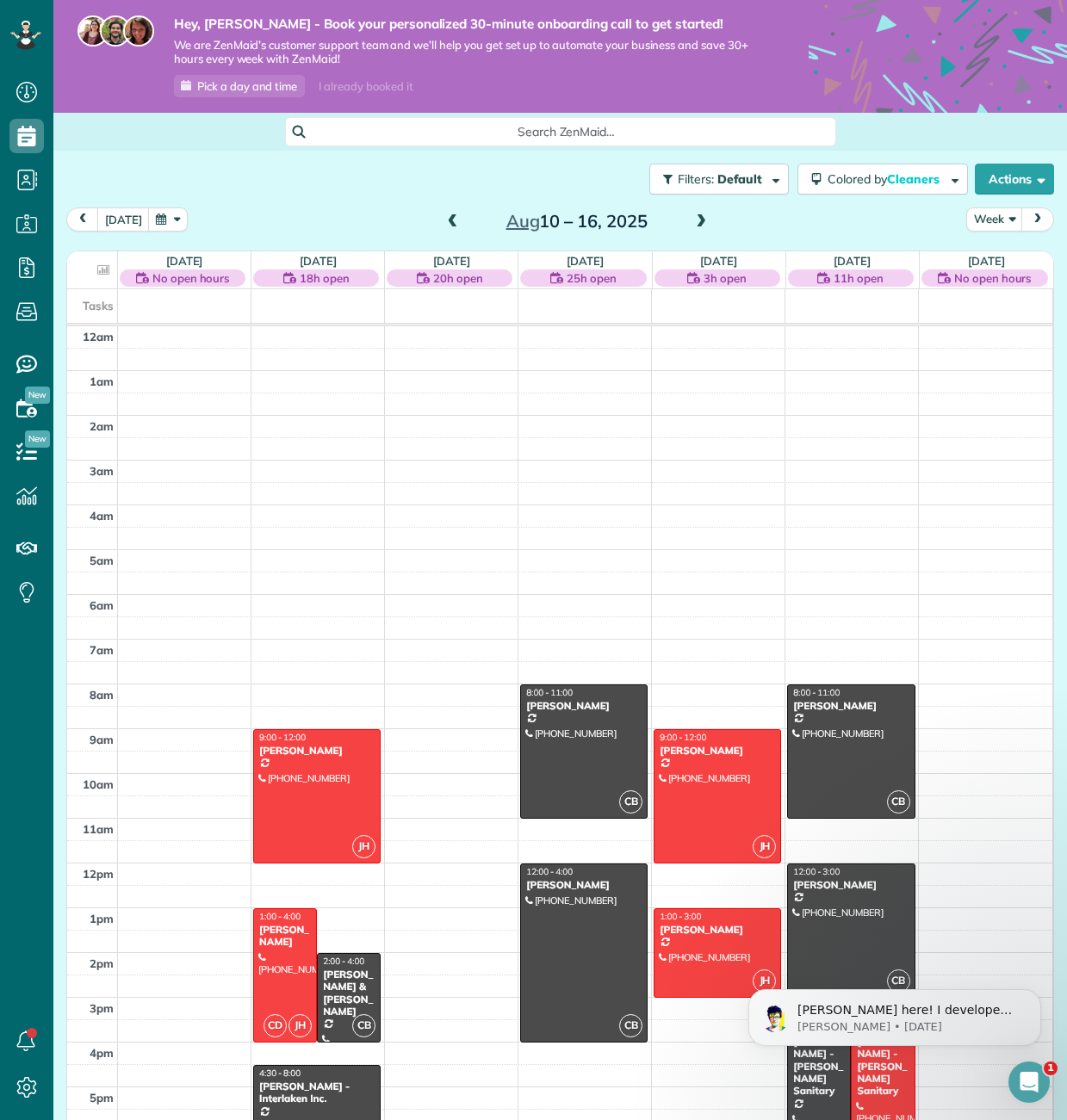
scroll to position [8, 8]
click at [373, 960] on div "2:00 - 4:00" at bounding box center [348, 961] width 53 height 11
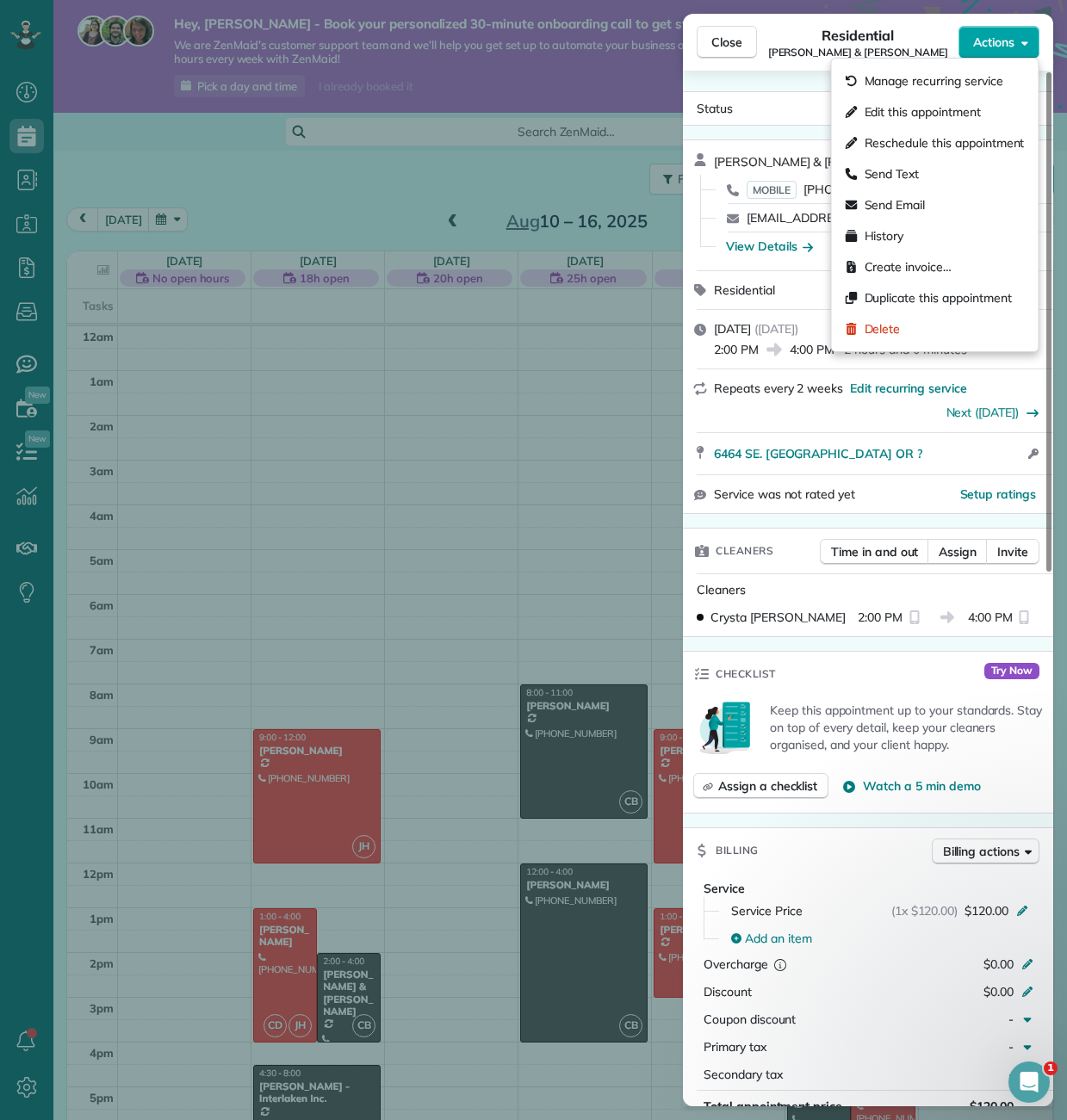
click at [980, 38] on span "Actions" at bounding box center [994, 43] width 41 height 17
click at [899, 327] on span "Delete" at bounding box center [882, 329] width 36 height 17
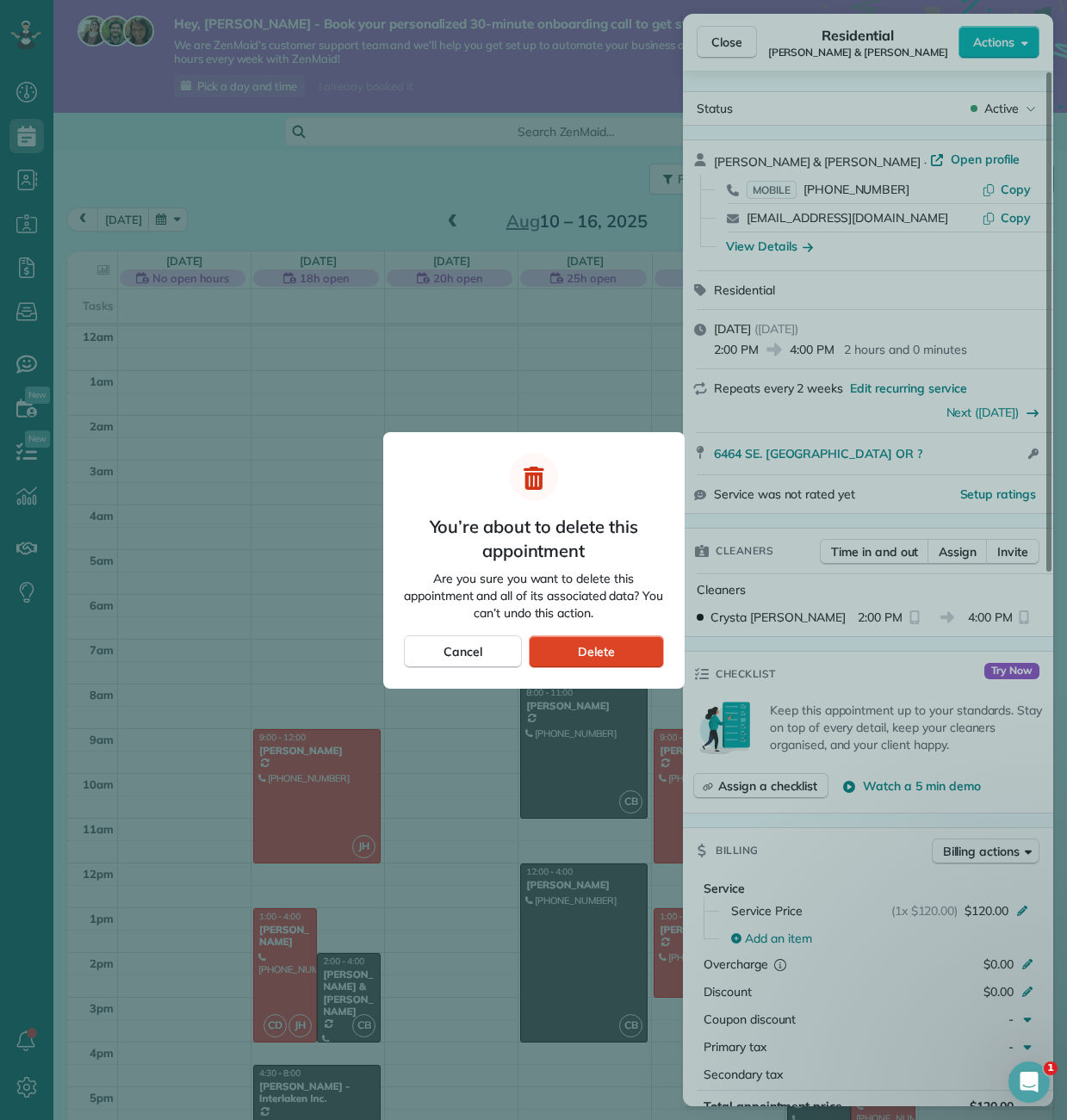
click at [585, 655] on span "Delete" at bounding box center [596, 652] width 37 height 17
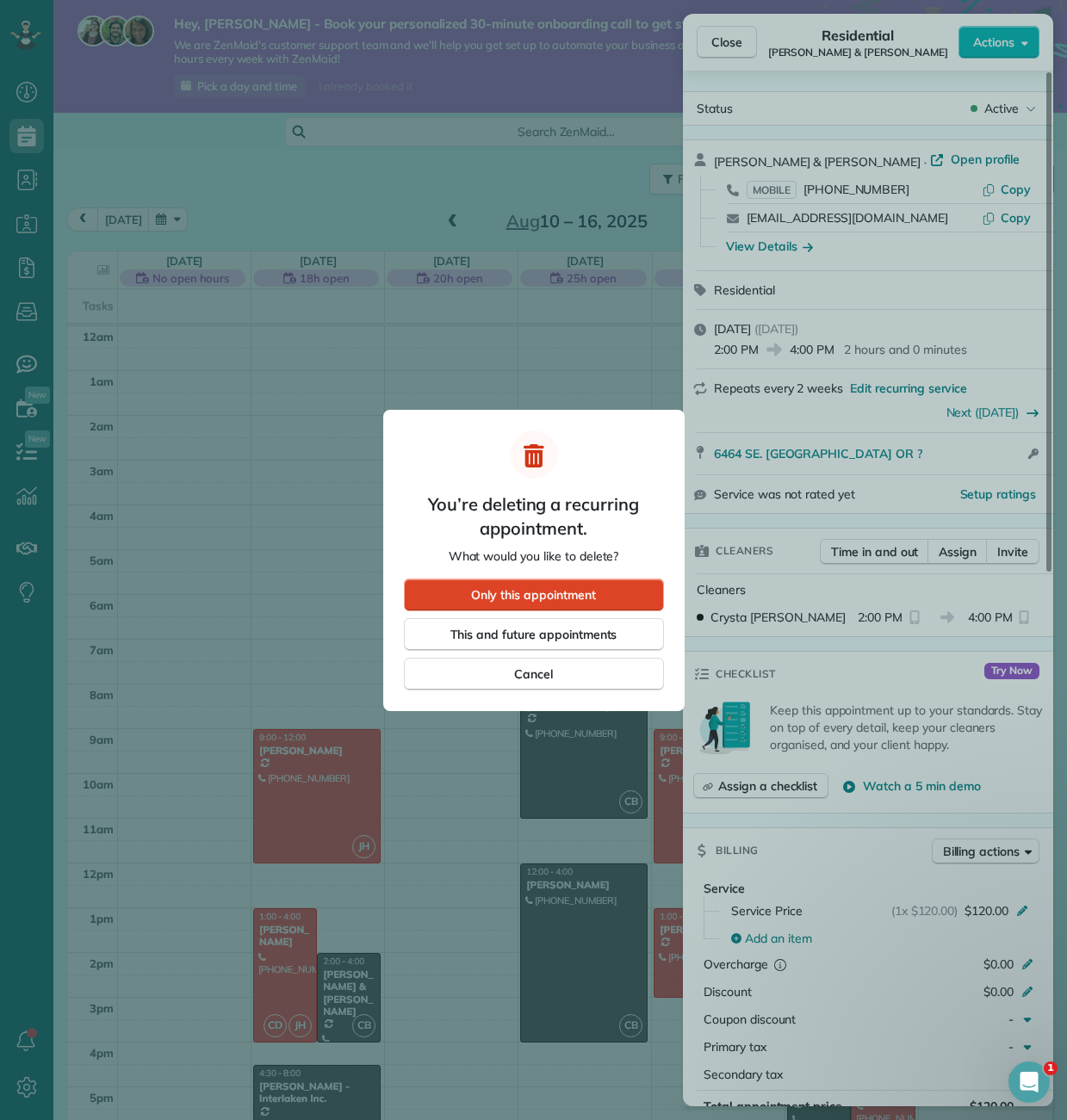
click at [549, 591] on span "Only this appointment" at bounding box center [533, 595] width 124 height 17
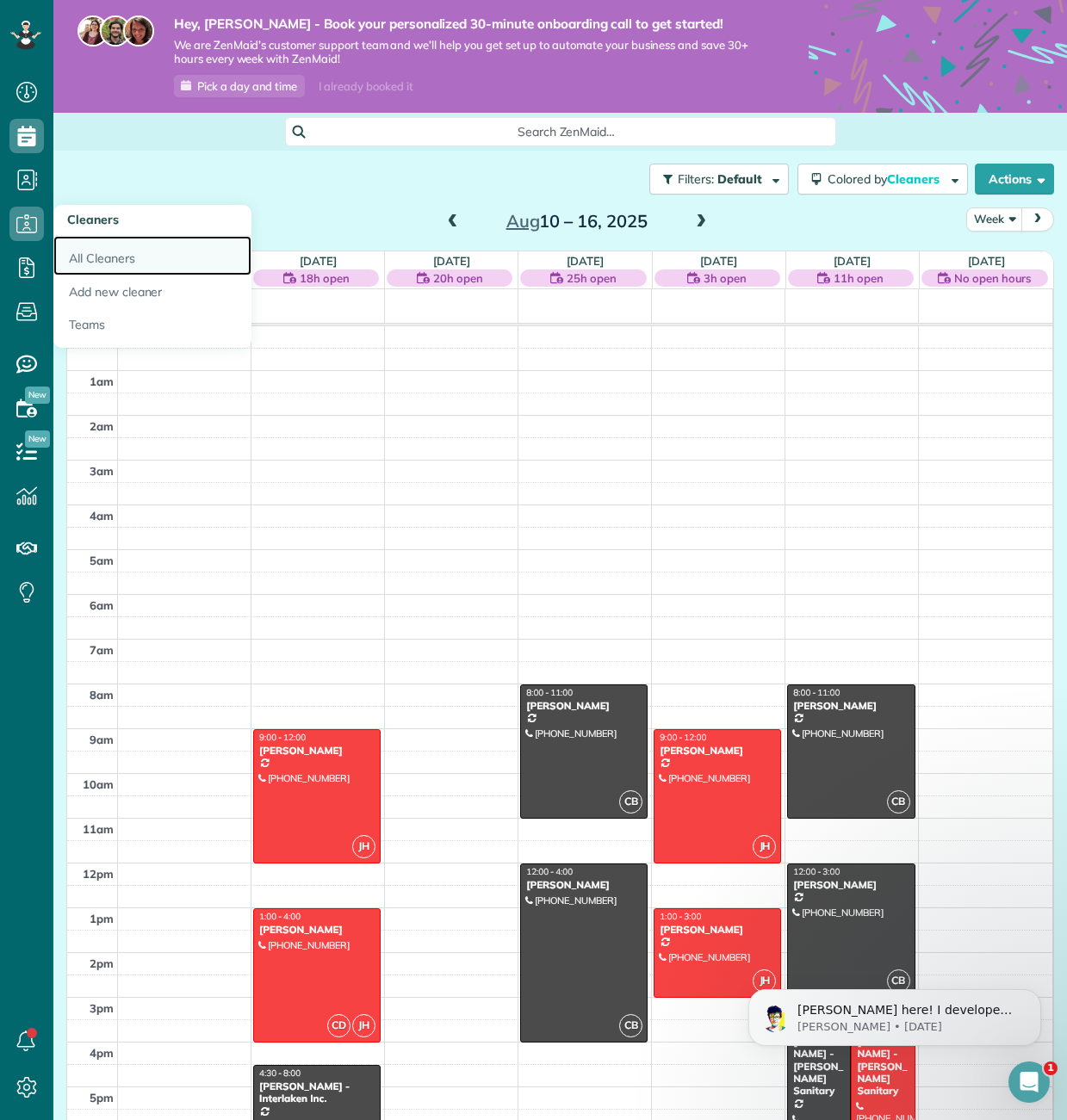
click at [108, 254] on link "All Cleaners" at bounding box center [152, 255] width 198 height 39
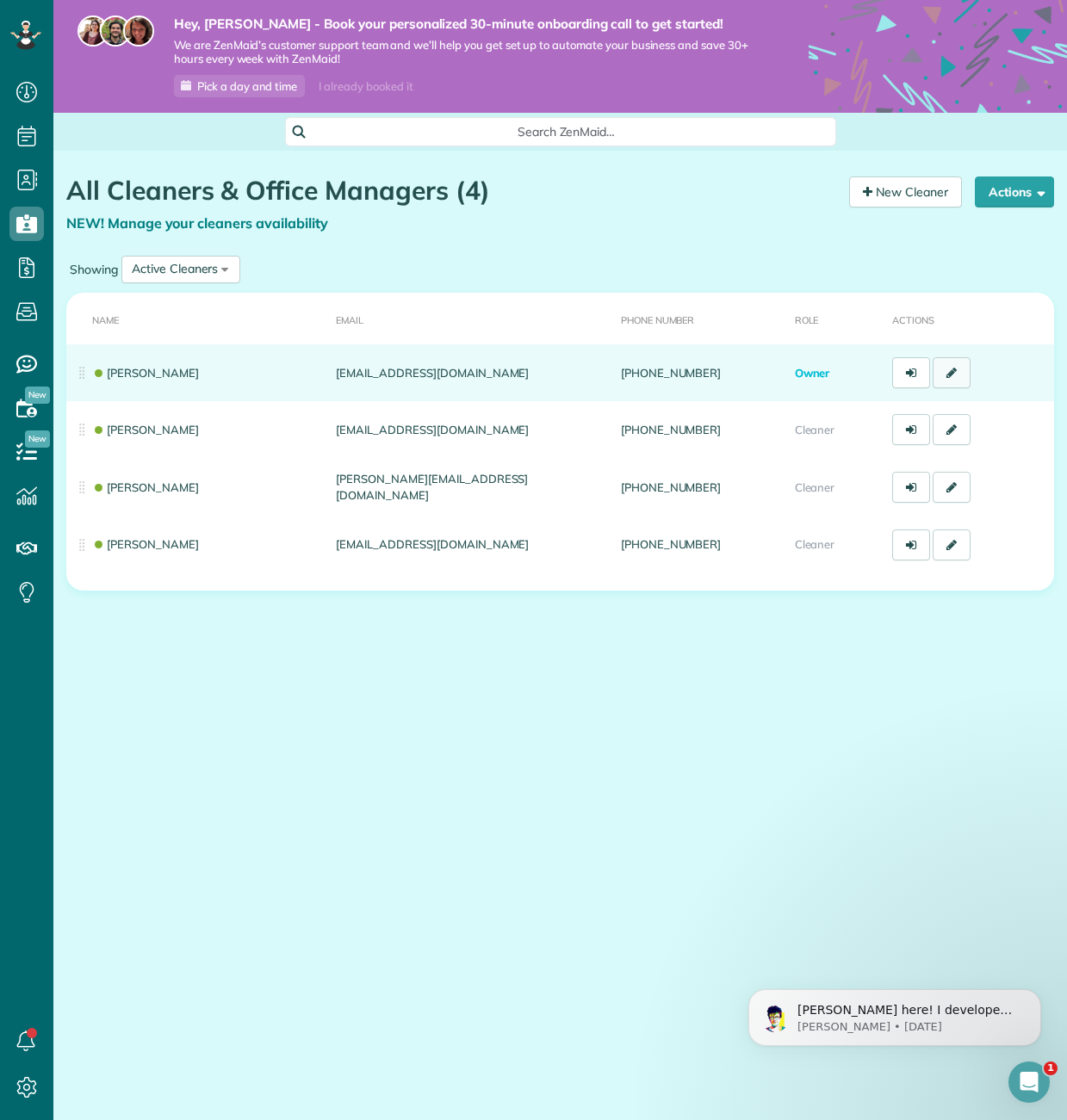
click at [961, 373] on link at bounding box center [951, 373] width 38 height 31
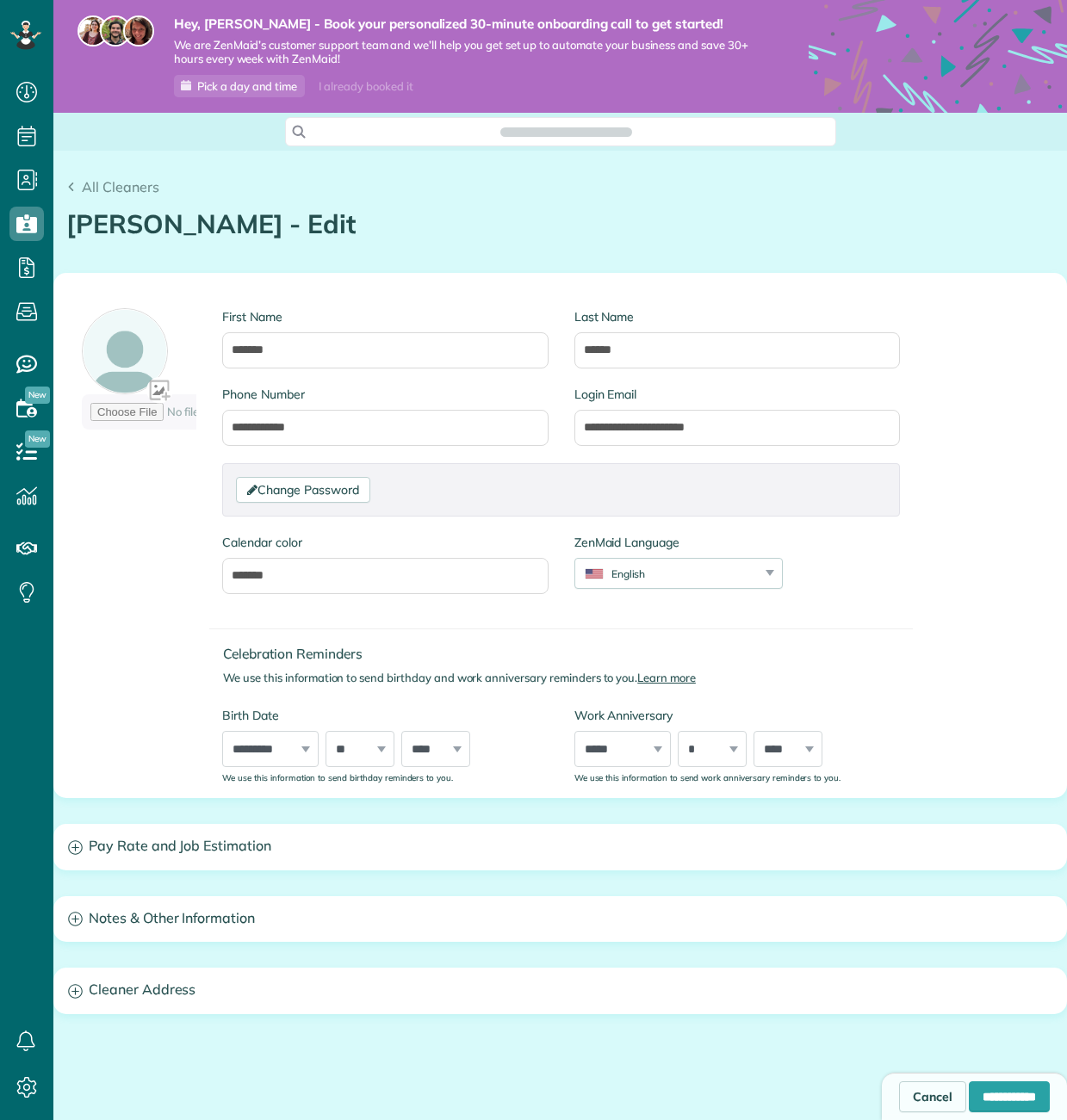
type input "**********"
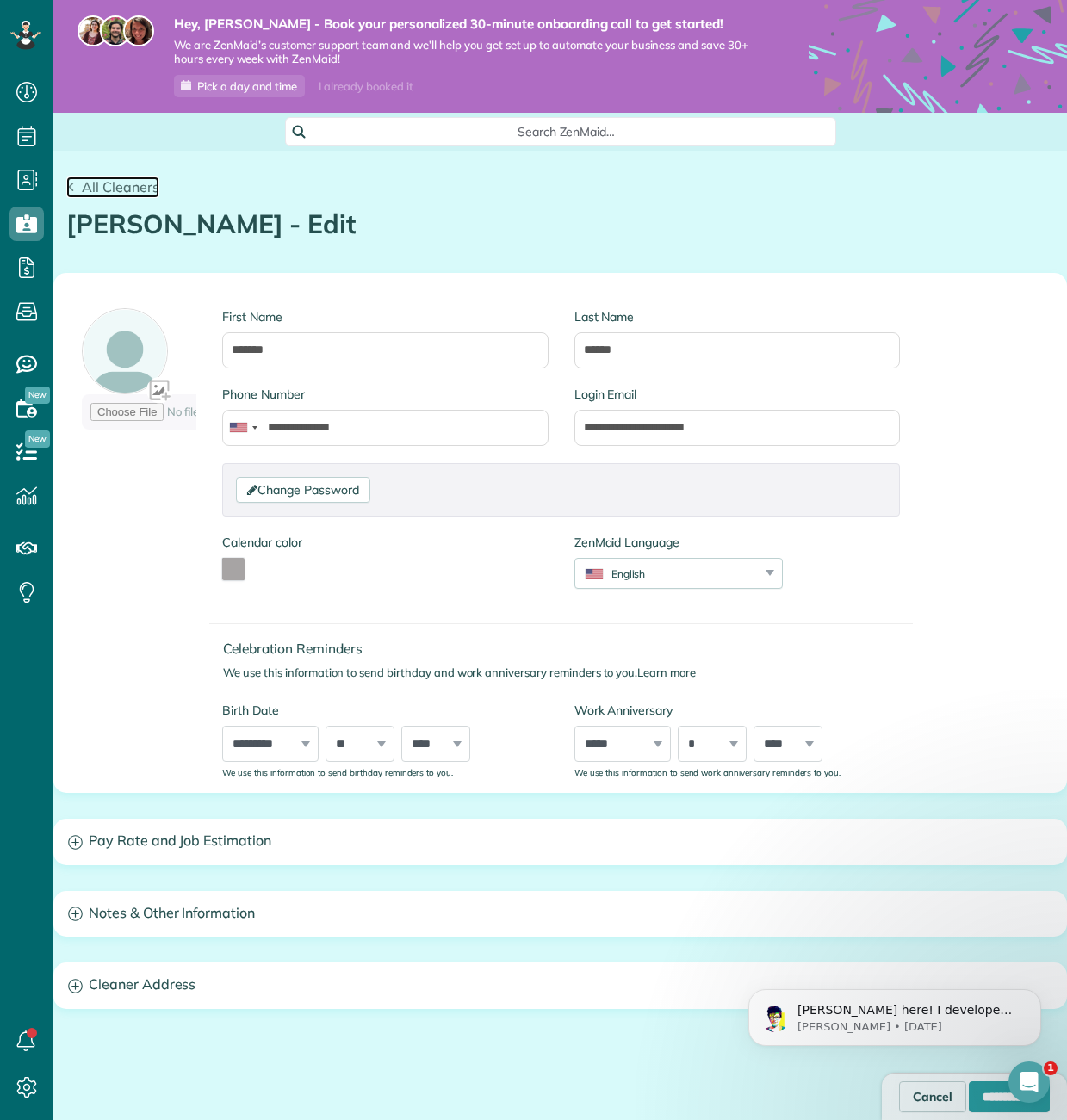
click at [73, 188] on icon at bounding box center [71, 187] width 10 height 10
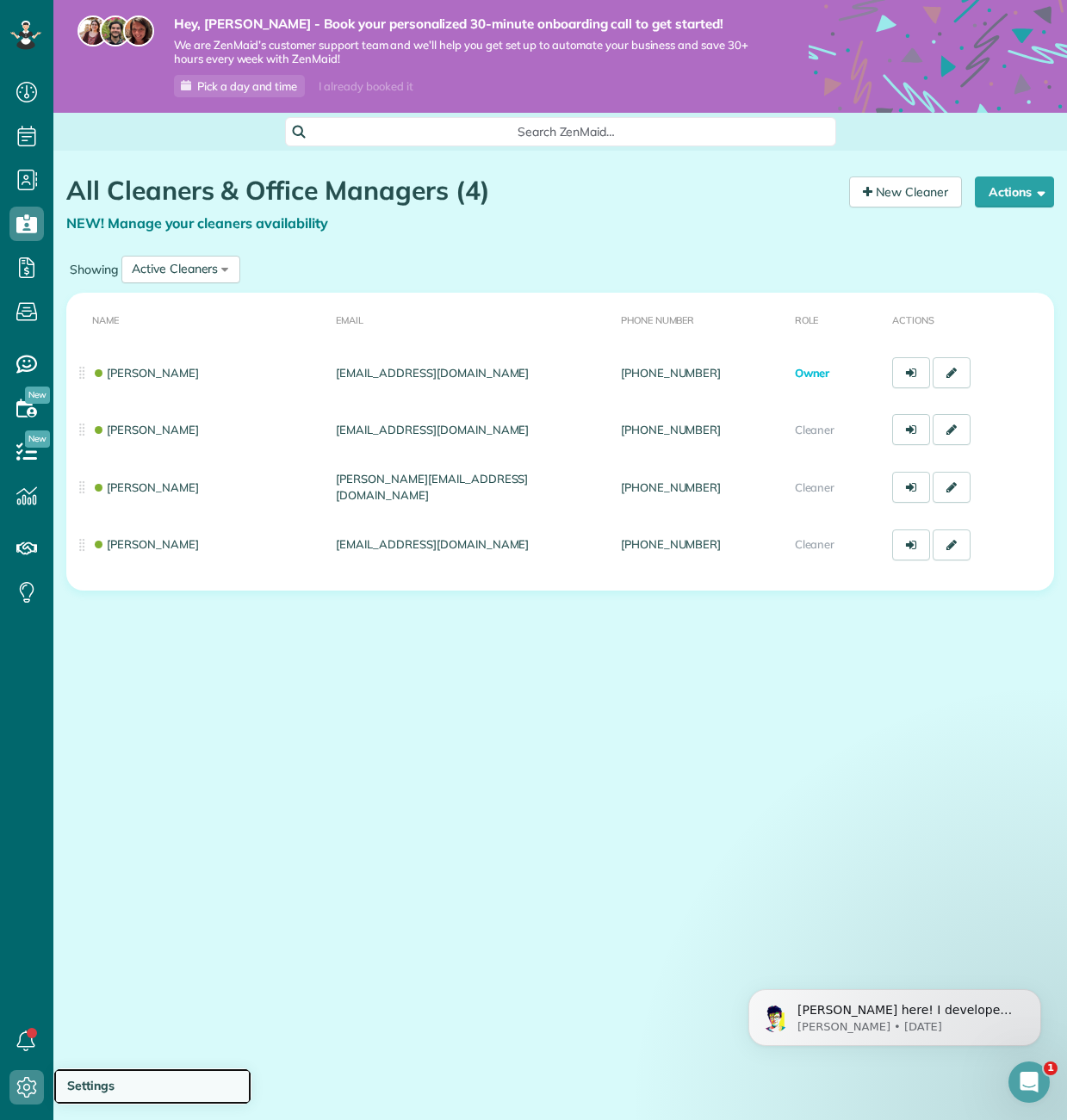
click at [104, 1089] on span "Settings" at bounding box center [91, 1086] width 47 height 16
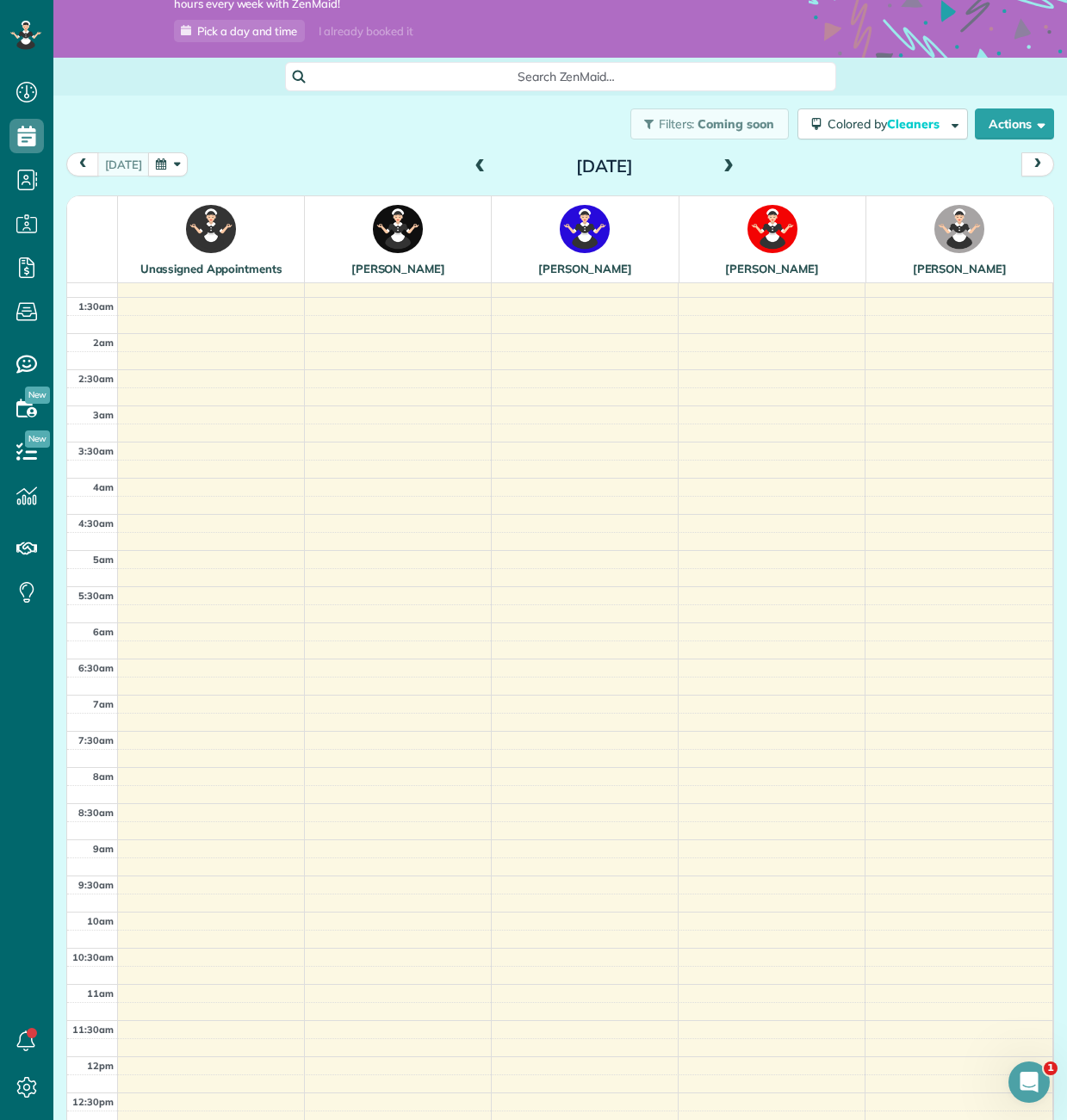
scroll to position [53, 0]
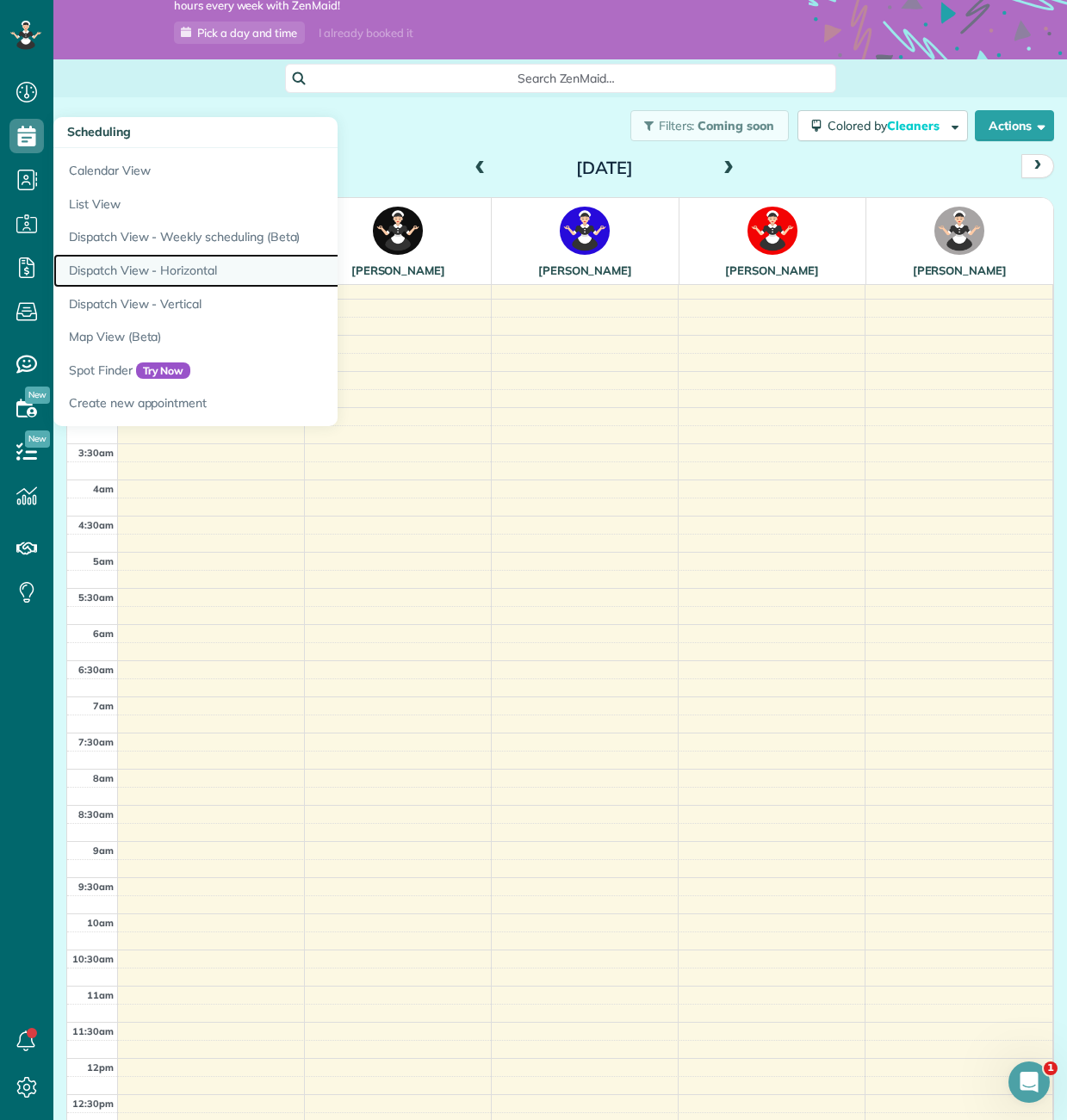
click at [147, 273] on link "Dispatch View - Horizontal" at bounding box center [269, 270] width 431 height 34
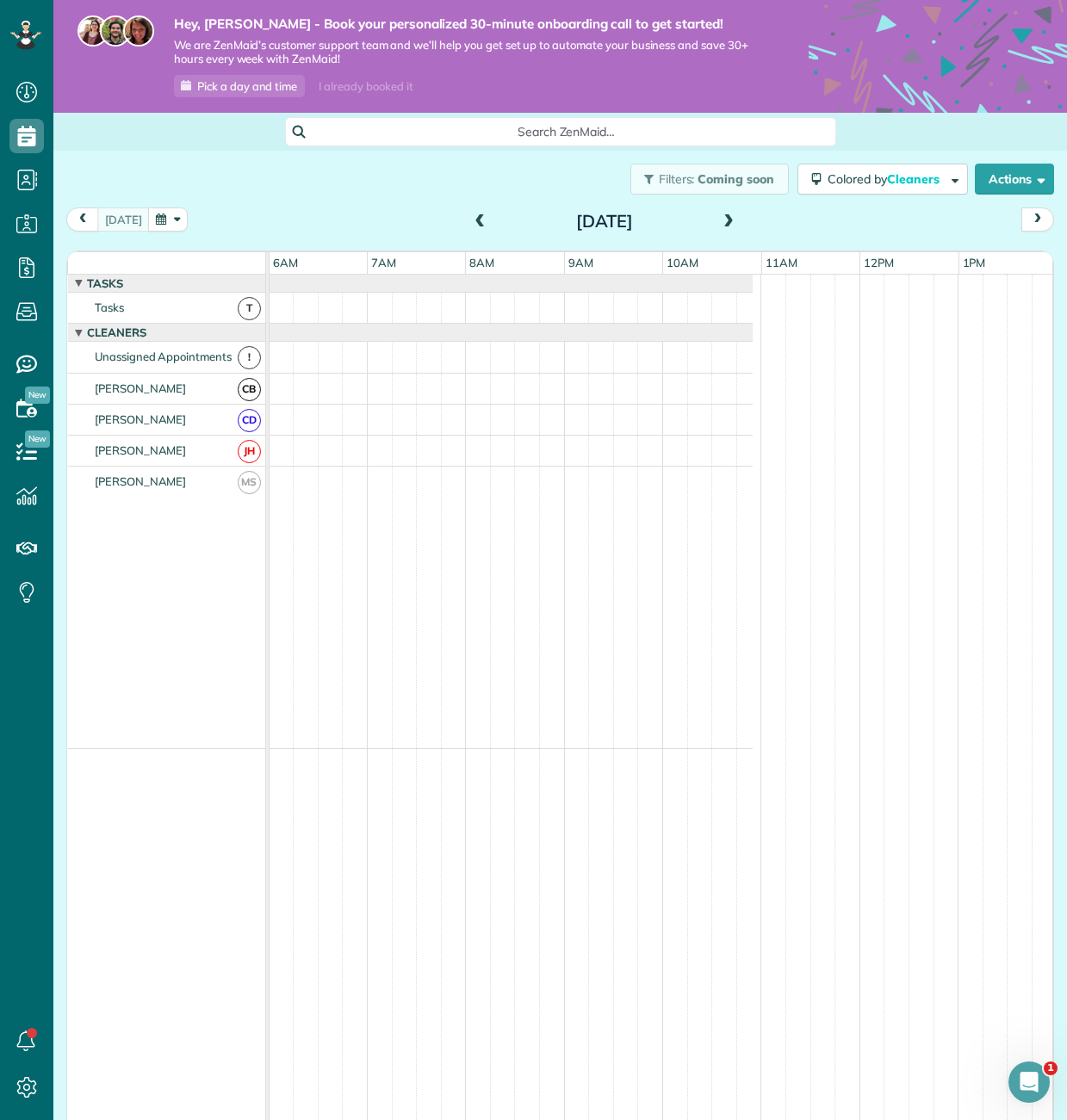
click at [723, 221] on span at bounding box center [728, 222] width 19 height 16
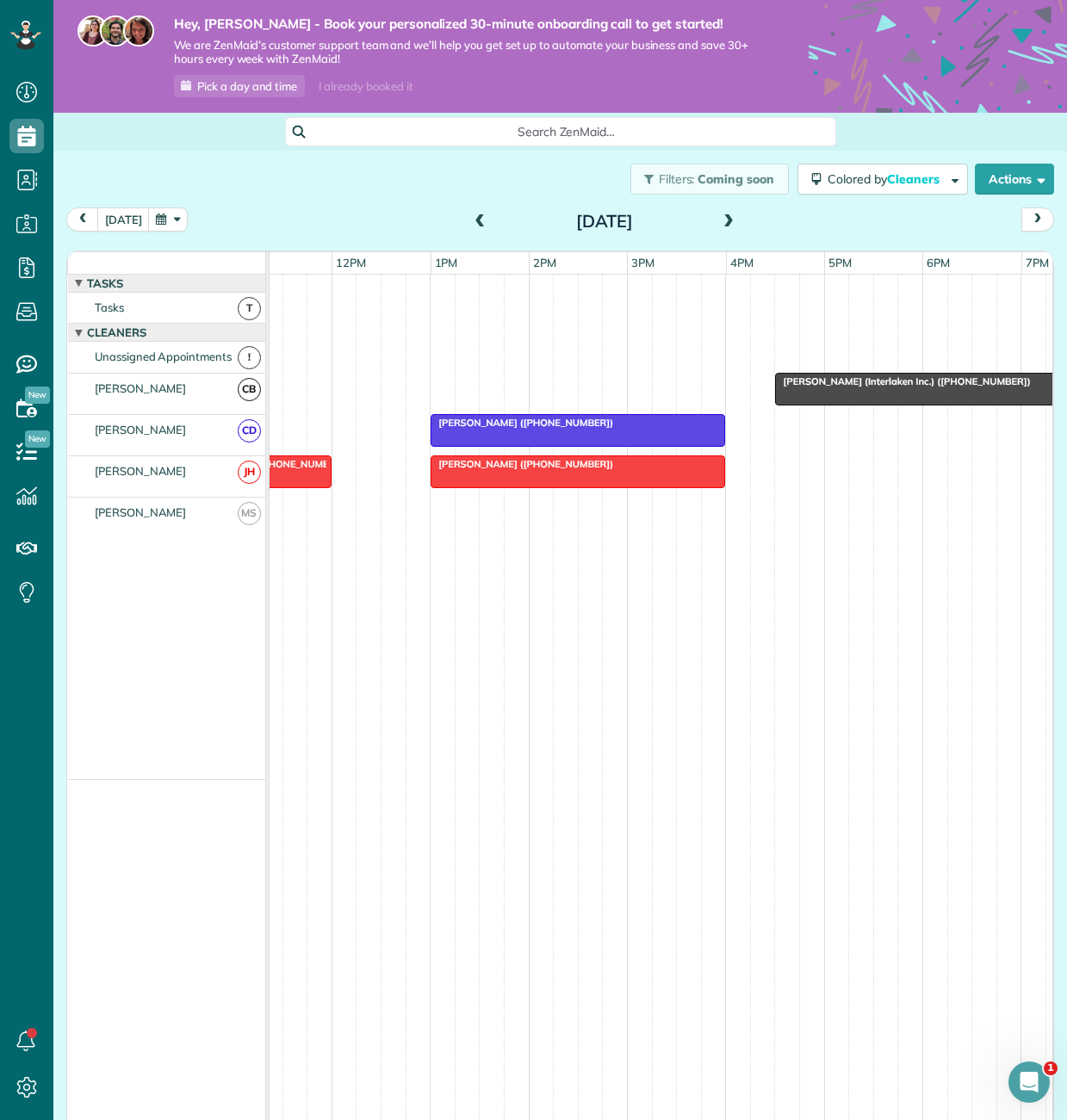
scroll to position [0, 1187]
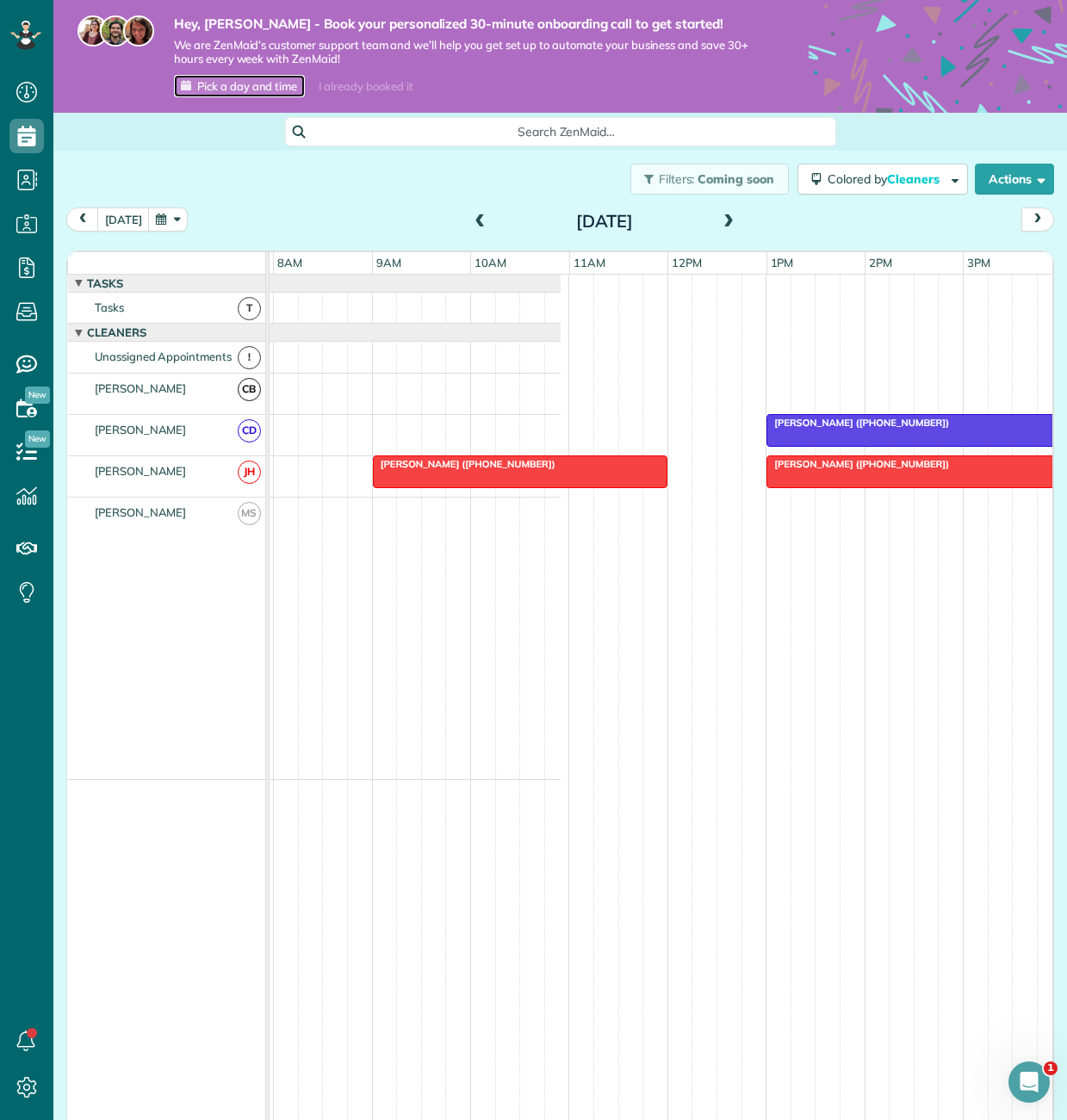
click at [275, 89] on span "Pick a day and time" at bounding box center [247, 86] width 100 height 14
click at [551, 471] on div at bounding box center [520, 472] width 293 height 31
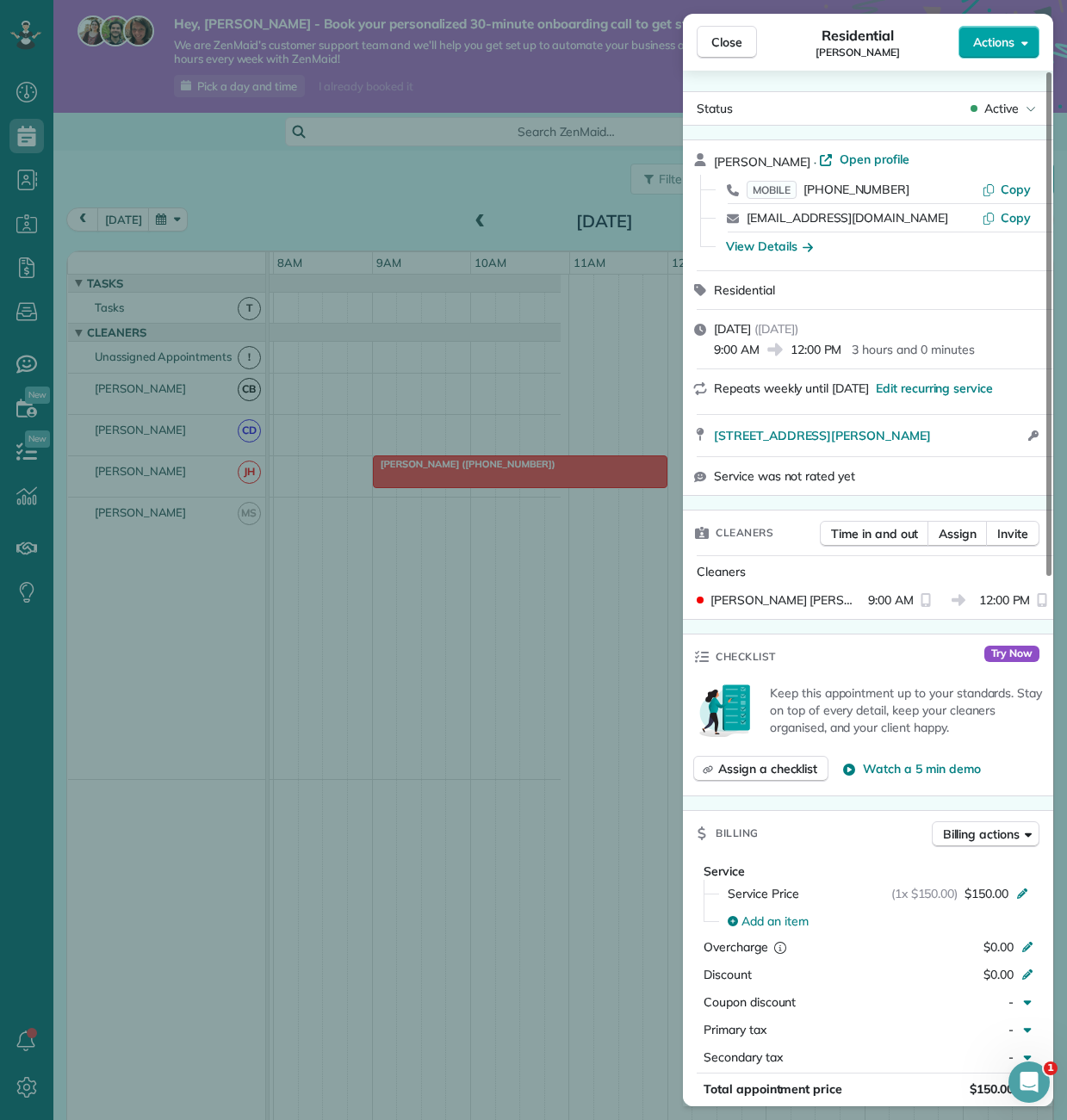
click at [1017, 41] on button "Actions" at bounding box center [999, 43] width 81 height 33
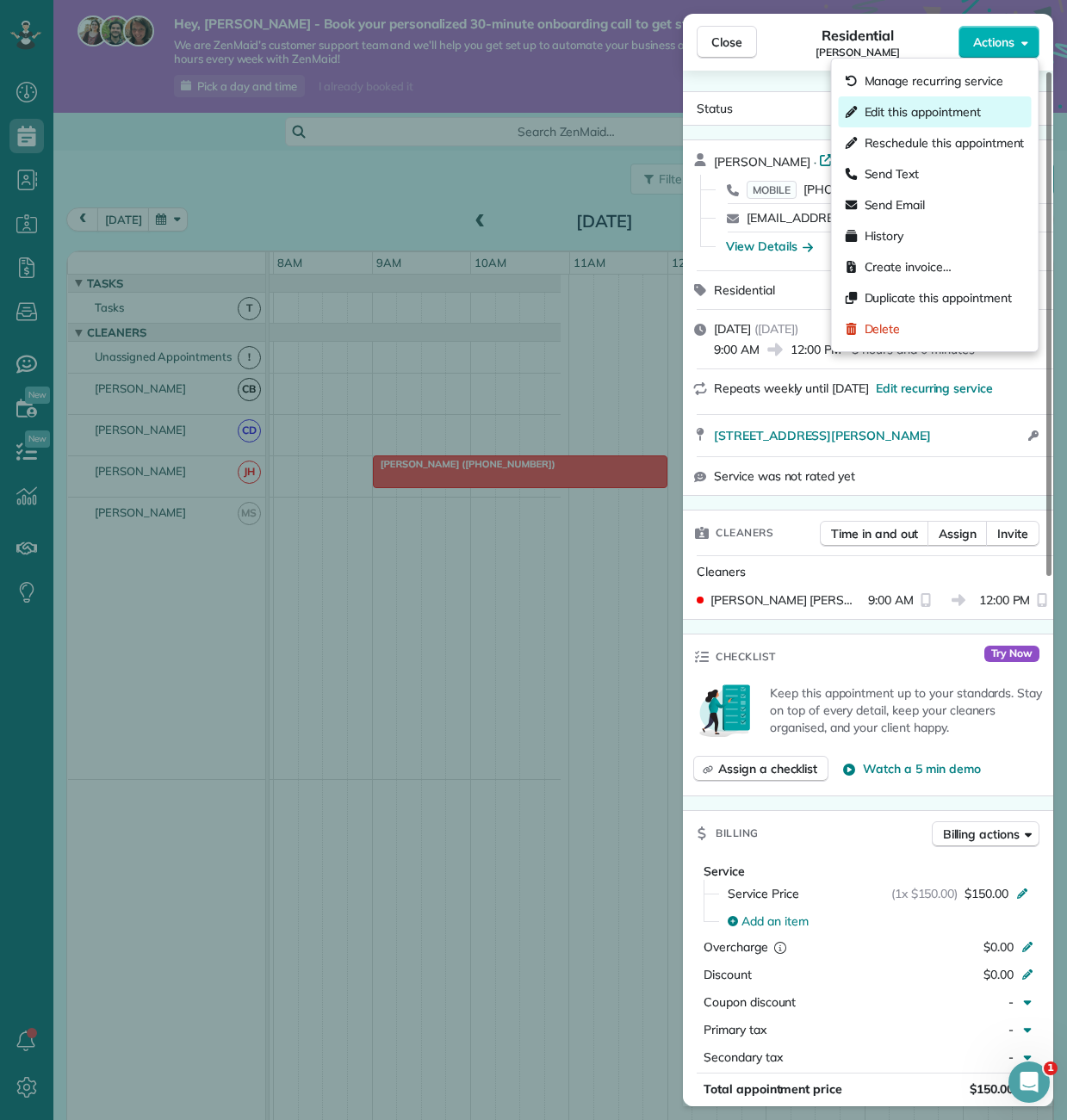
click at [969, 117] on span "Edit this appointment" at bounding box center [922, 112] width 116 height 17
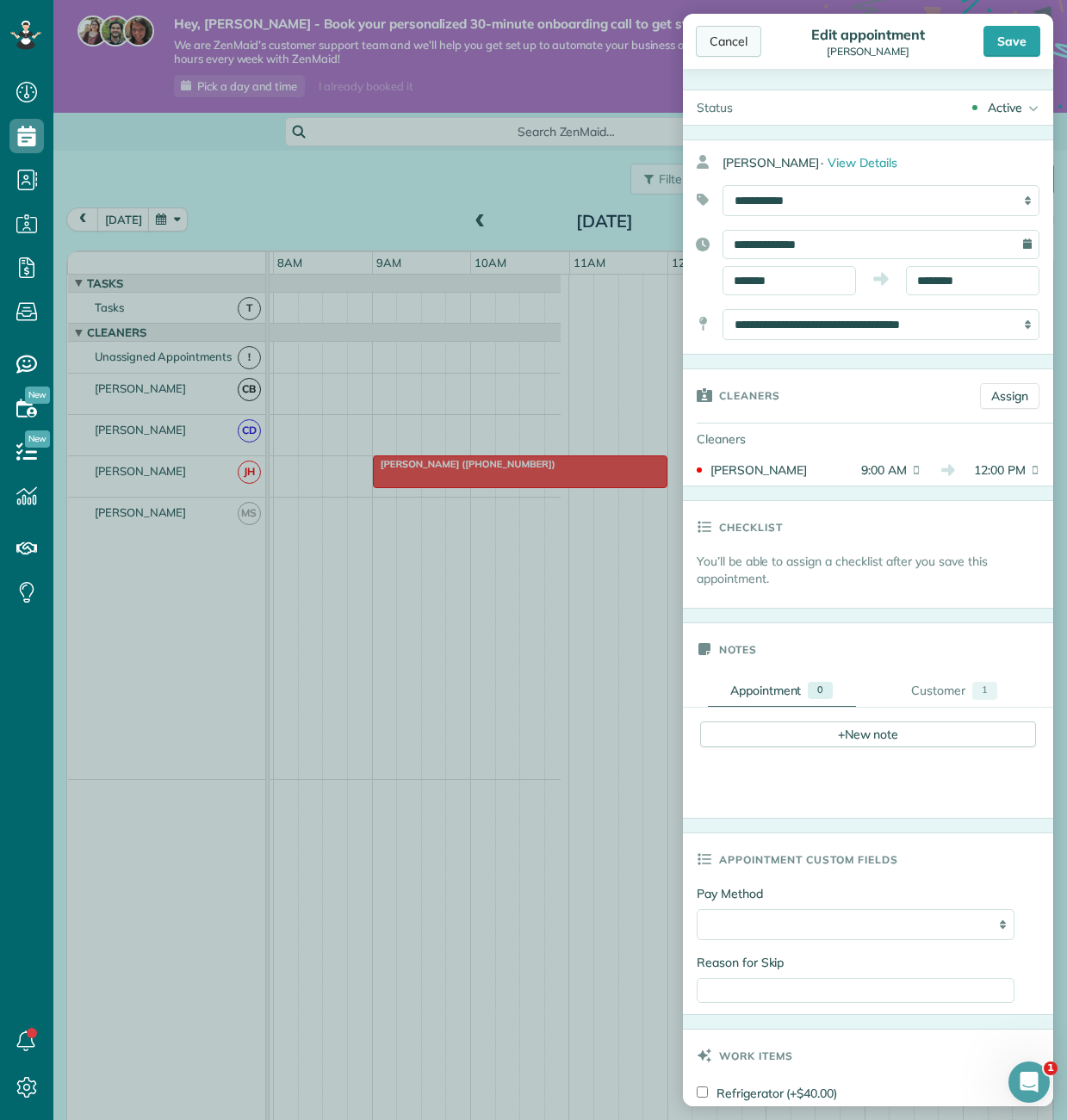
click at [725, 32] on div "Cancel" at bounding box center [728, 42] width 65 height 31
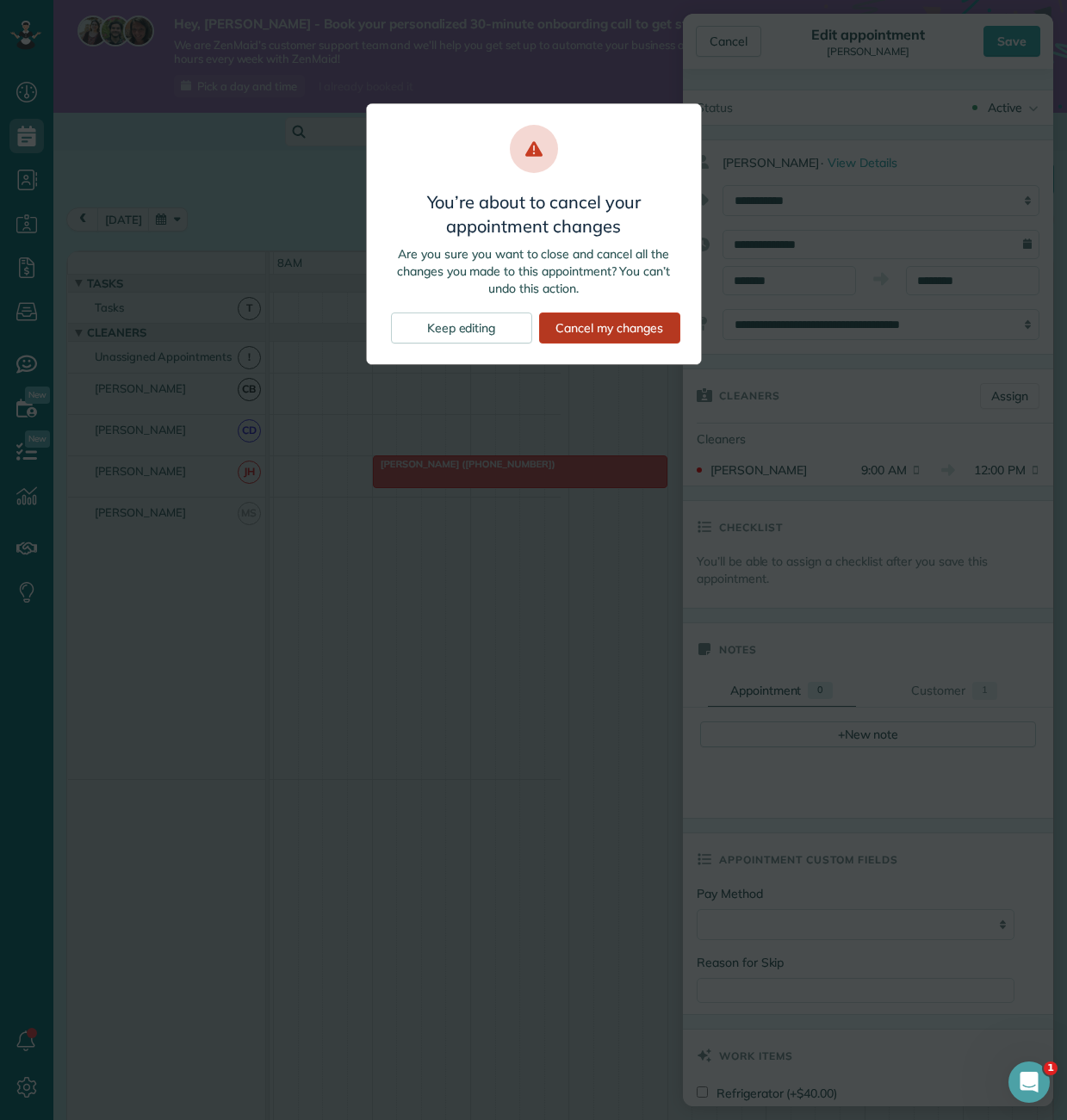
click at [570, 328] on div "Cancel my changes" at bounding box center [610, 328] width 141 height 31
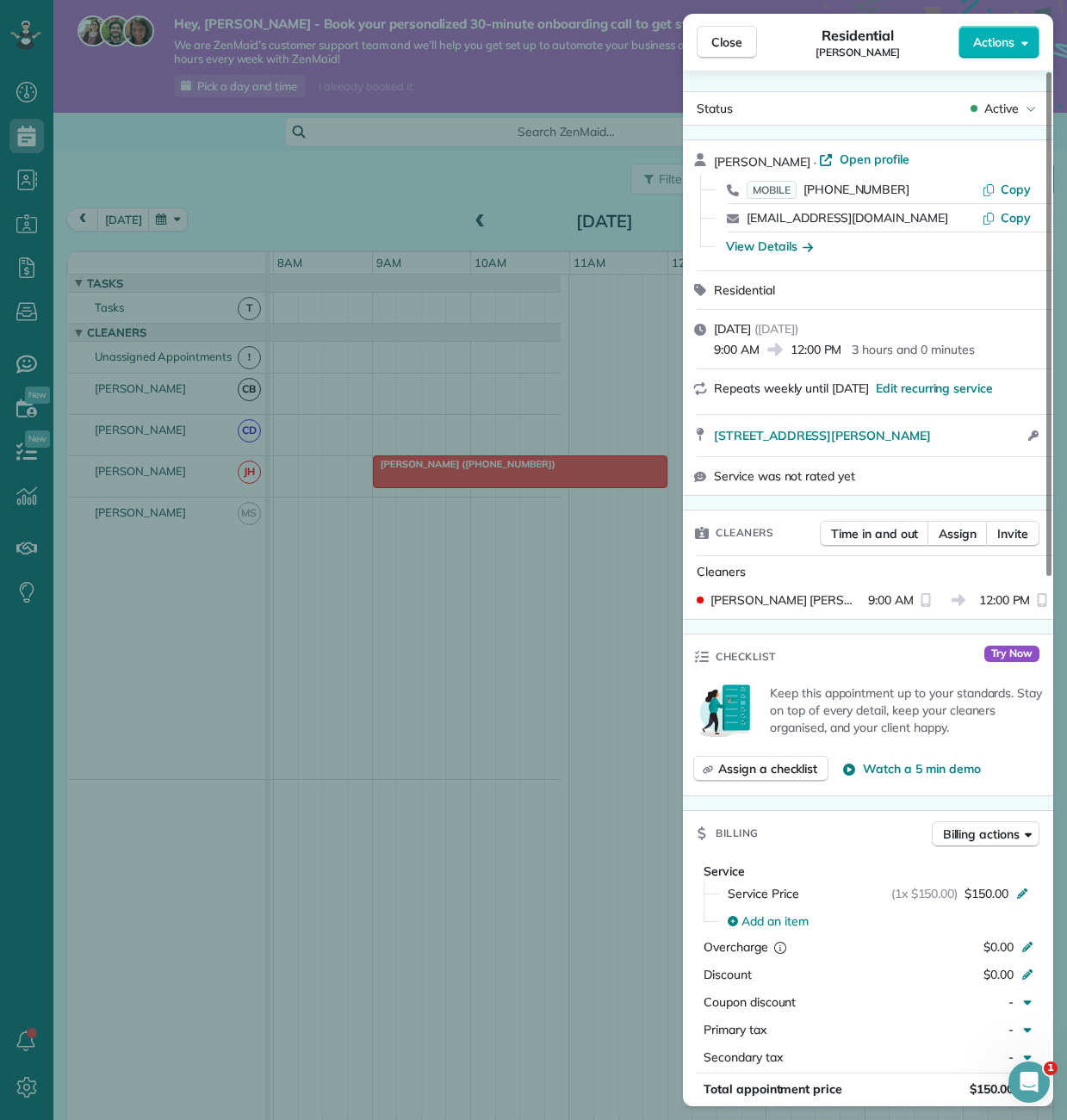
click at [28, 231] on div "Close Residential Carolyn Johnson Actions Status Active Carolyn Johnson · Open …" at bounding box center [533, 560] width 1067 height 1120
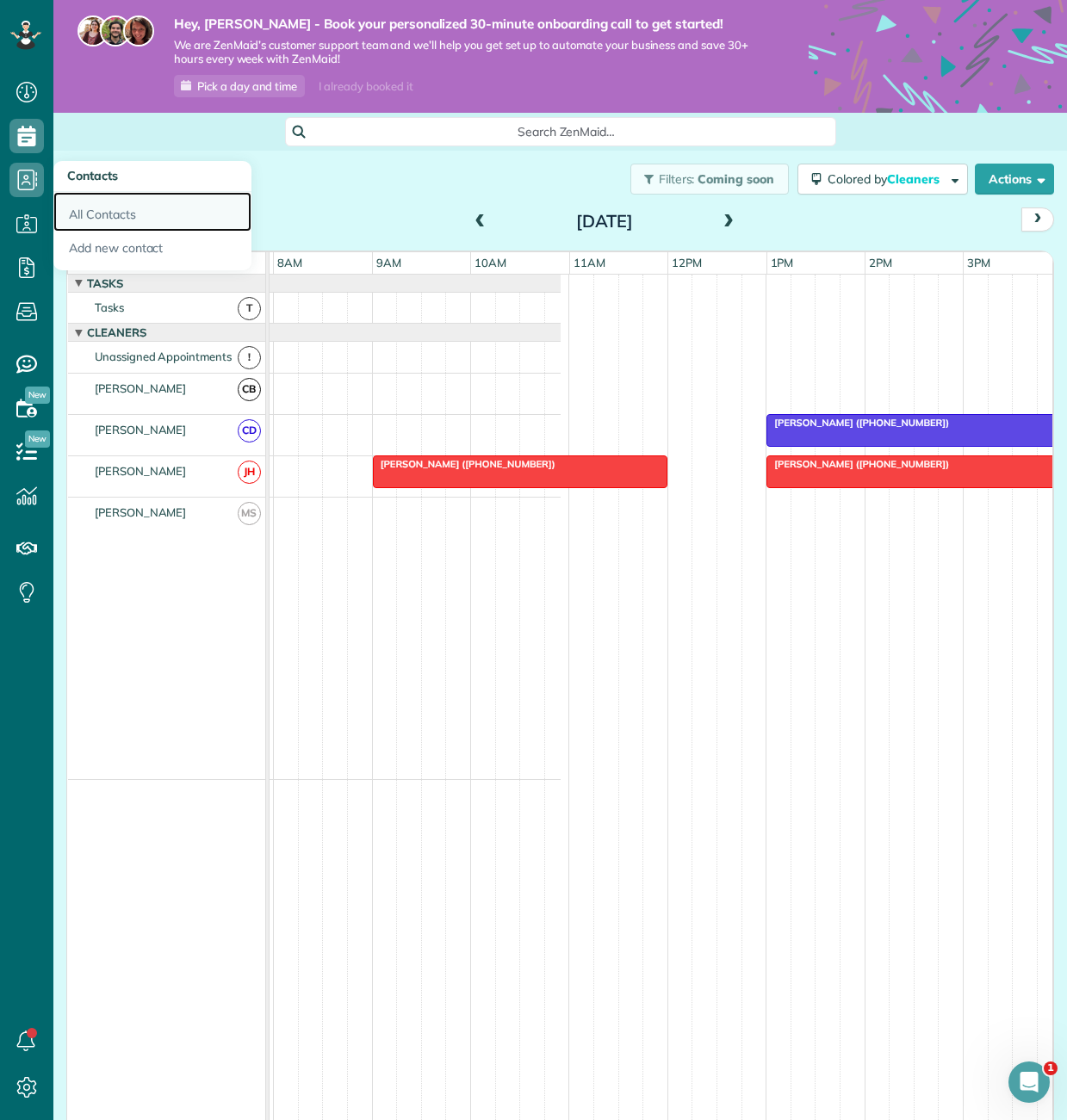
click at [89, 214] on link "All Contacts" at bounding box center [152, 211] width 198 height 39
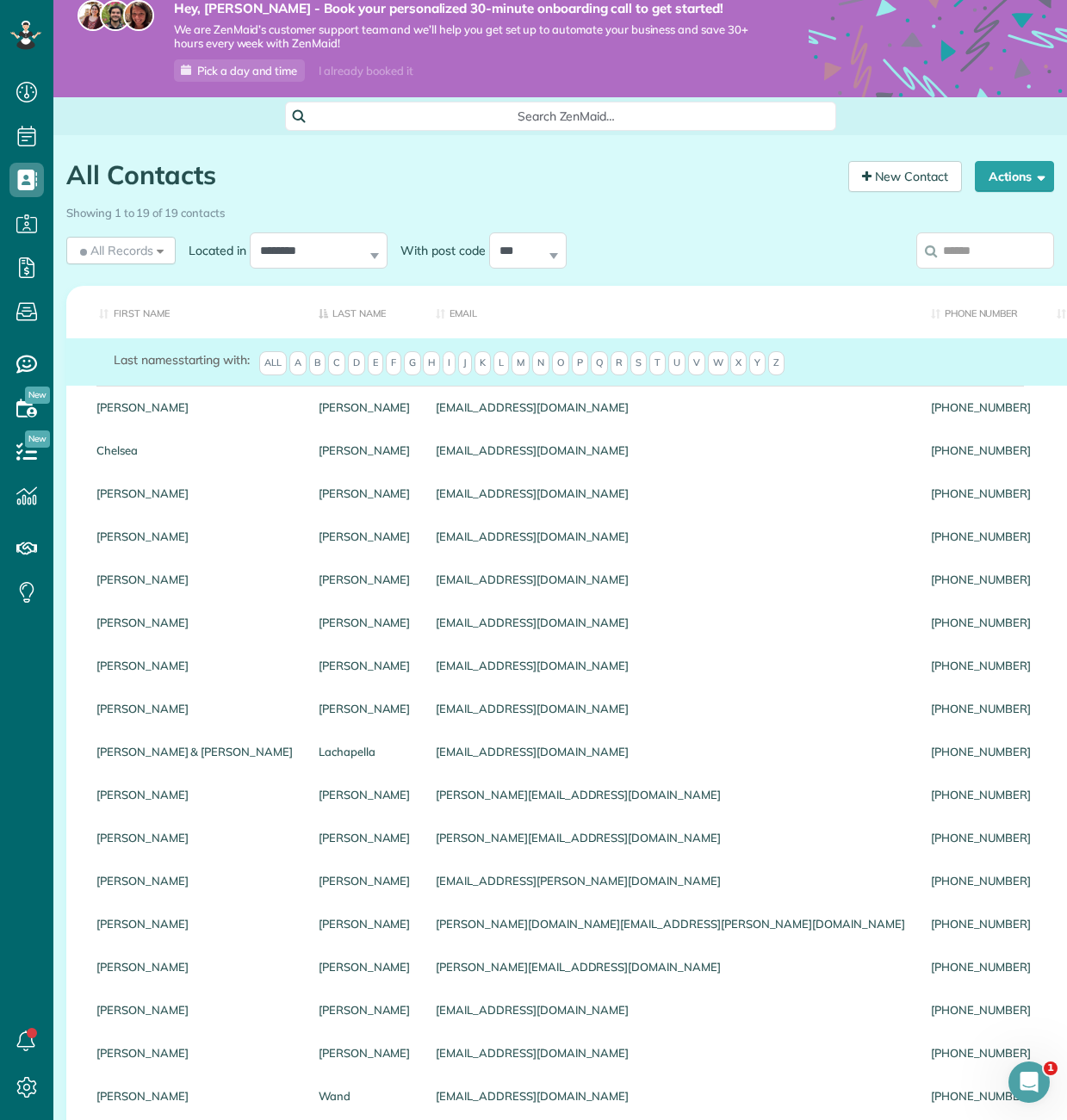
click at [964, 252] on input "search" at bounding box center [985, 250] width 138 height 36
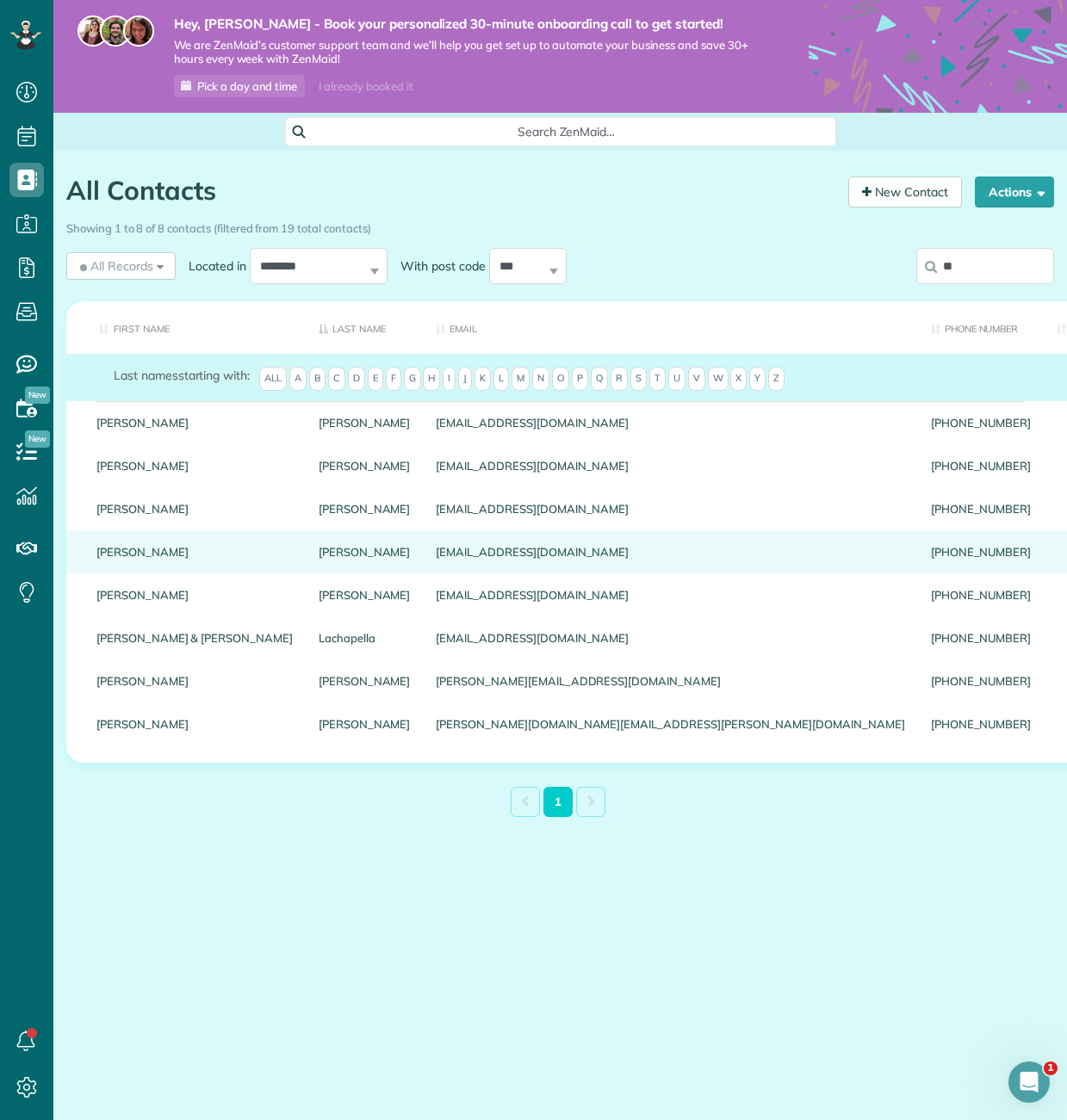
type input "**"
click at [318, 553] on link "Johnson" at bounding box center [365, 552] width 92 height 12
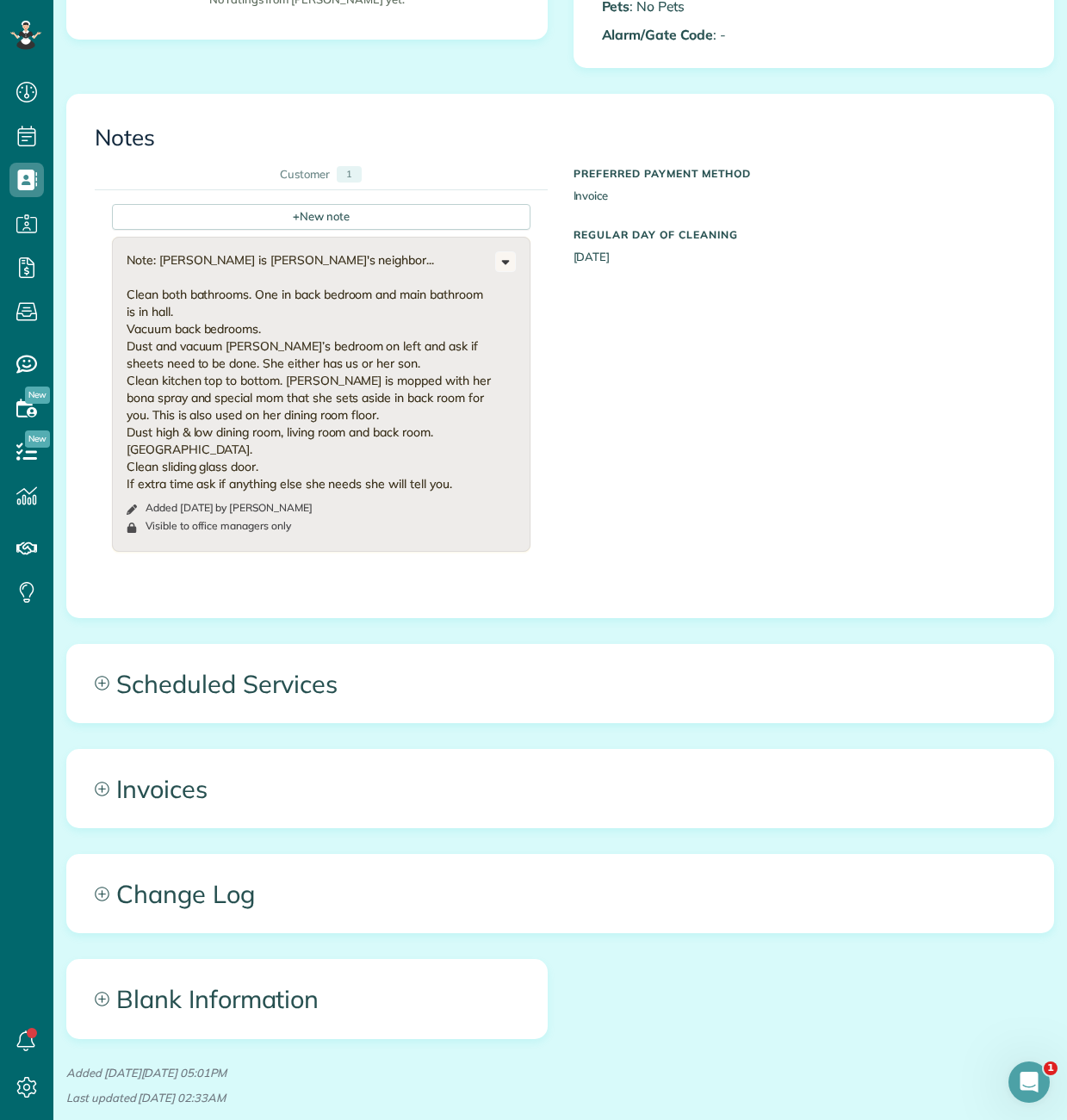
scroll to position [673, 0]
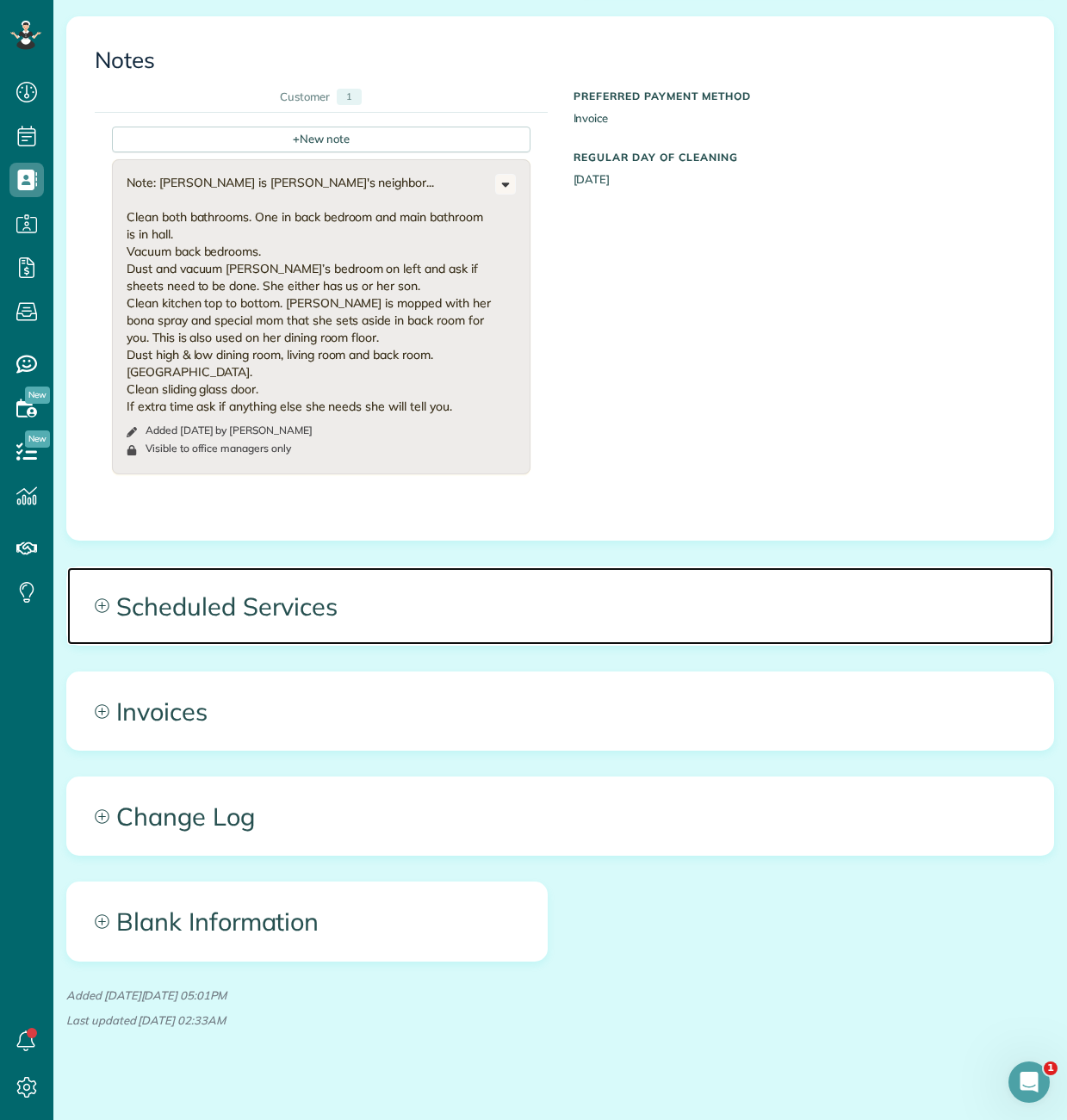
click at [106, 598] on icon at bounding box center [102, 605] width 15 height 15
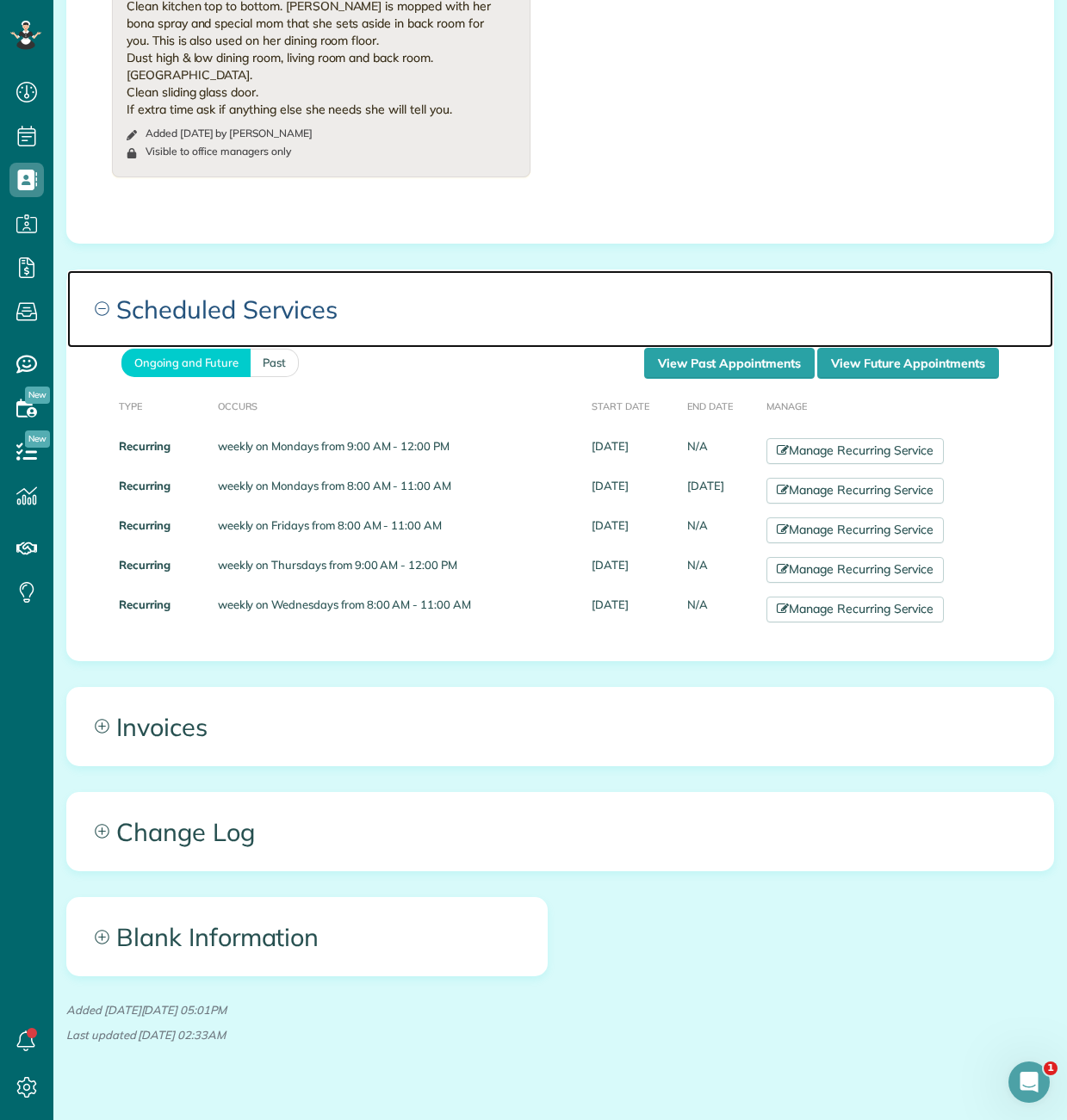
scroll to position [972, 0]
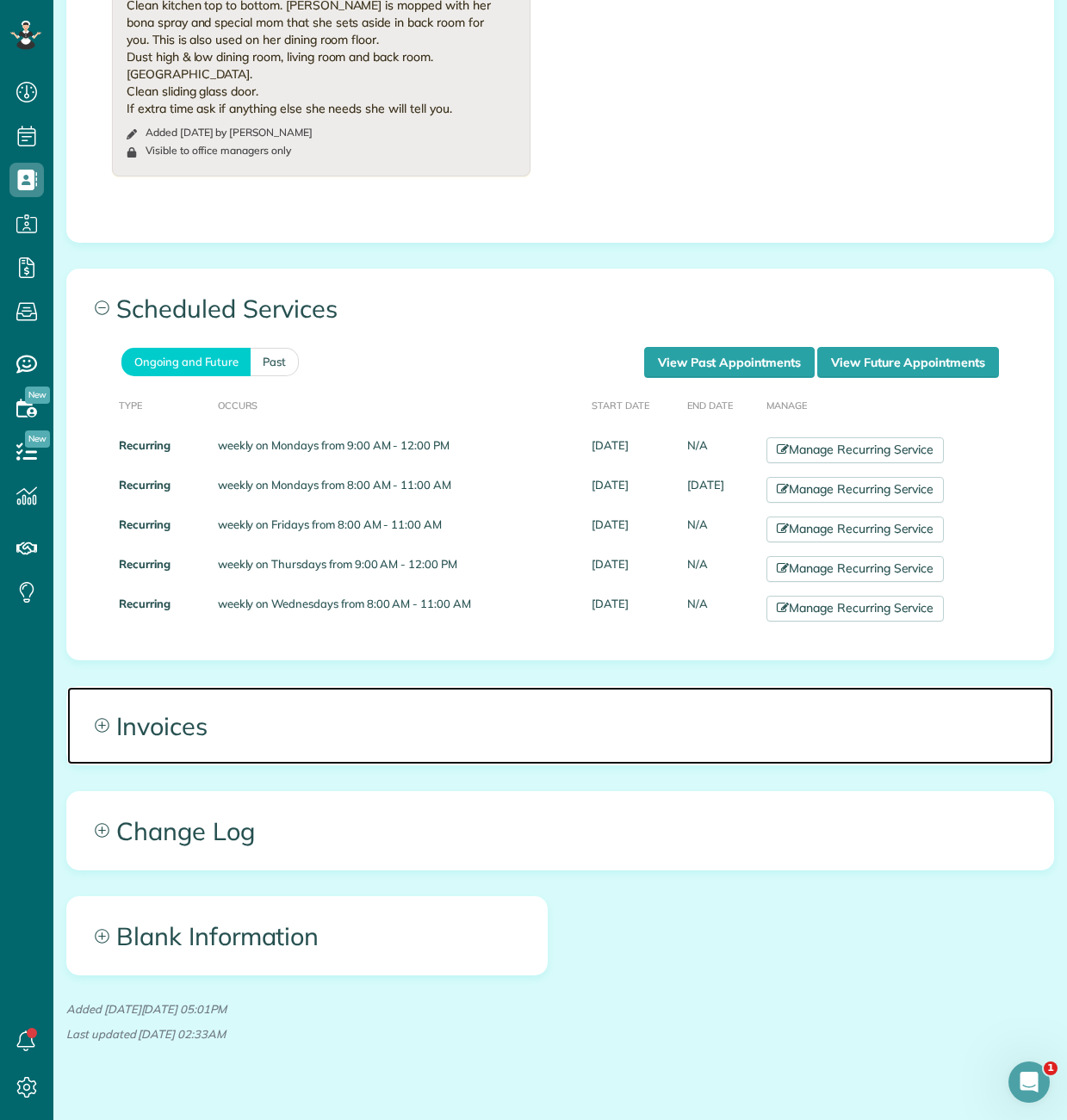
click at [99, 719] on icon at bounding box center [102, 726] width 14 height 14
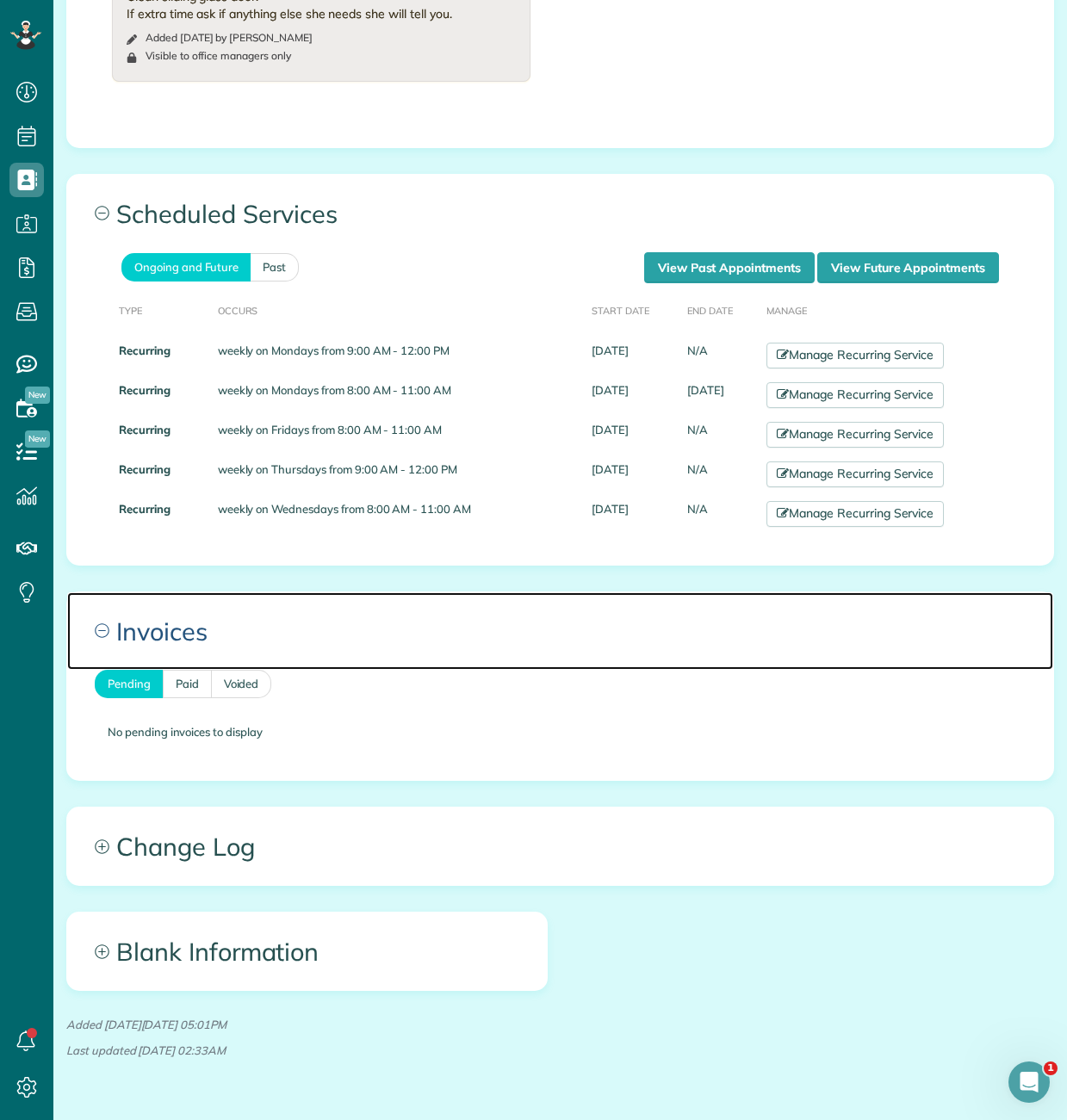
scroll to position [1096, 0]
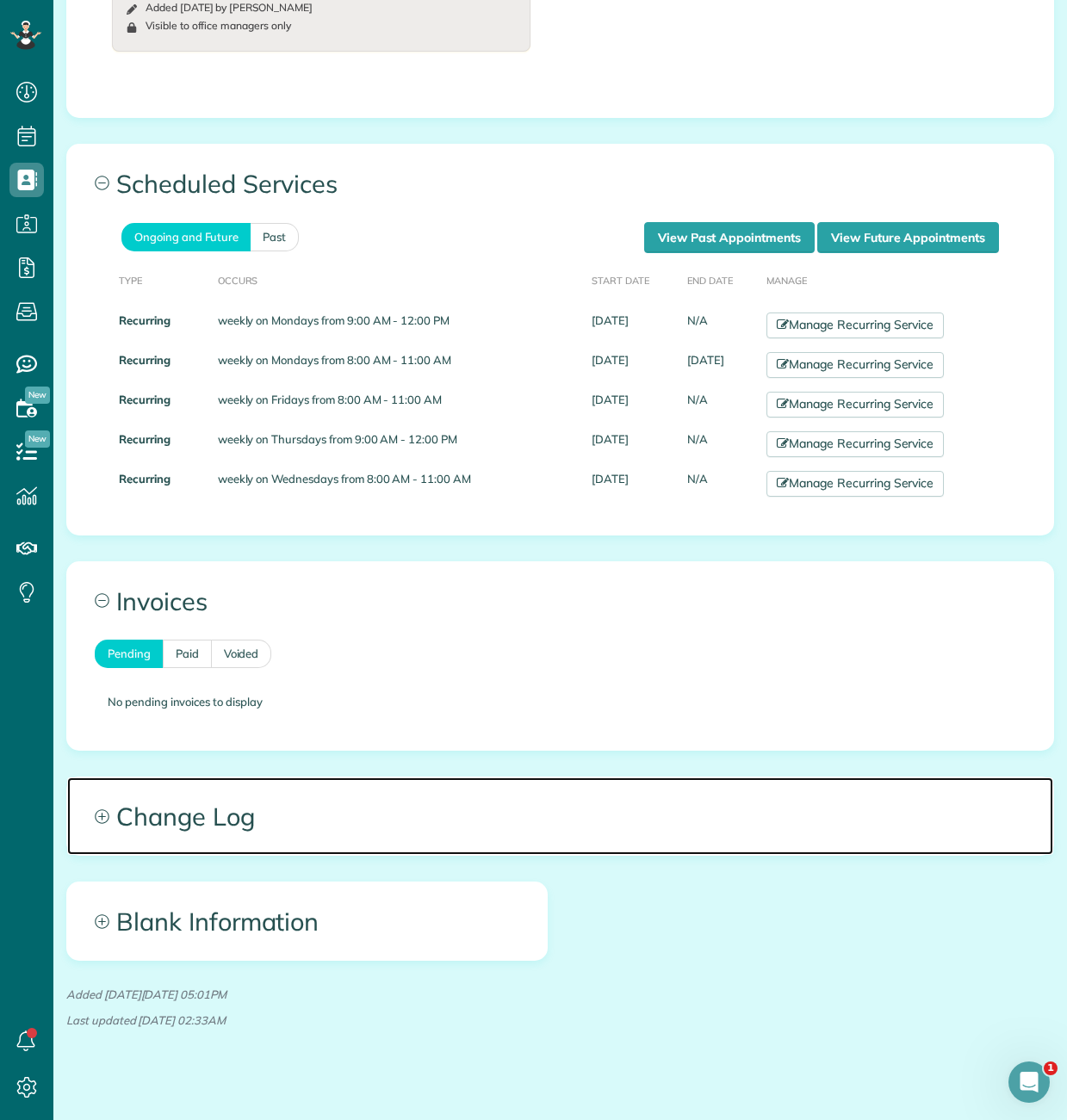
click at [109, 796] on span "Change Log" at bounding box center [560, 816] width 986 height 78
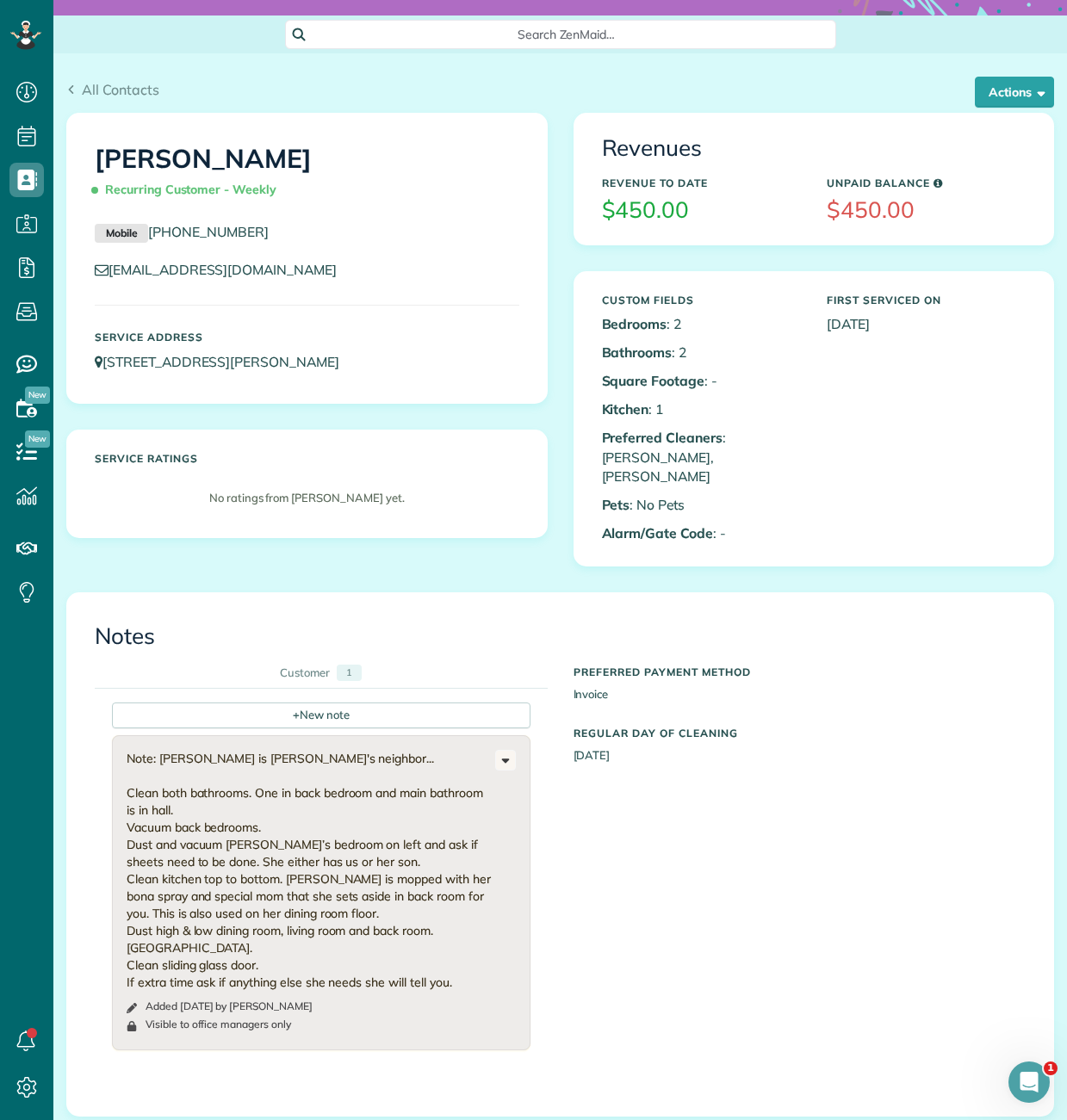
scroll to position [91, 0]
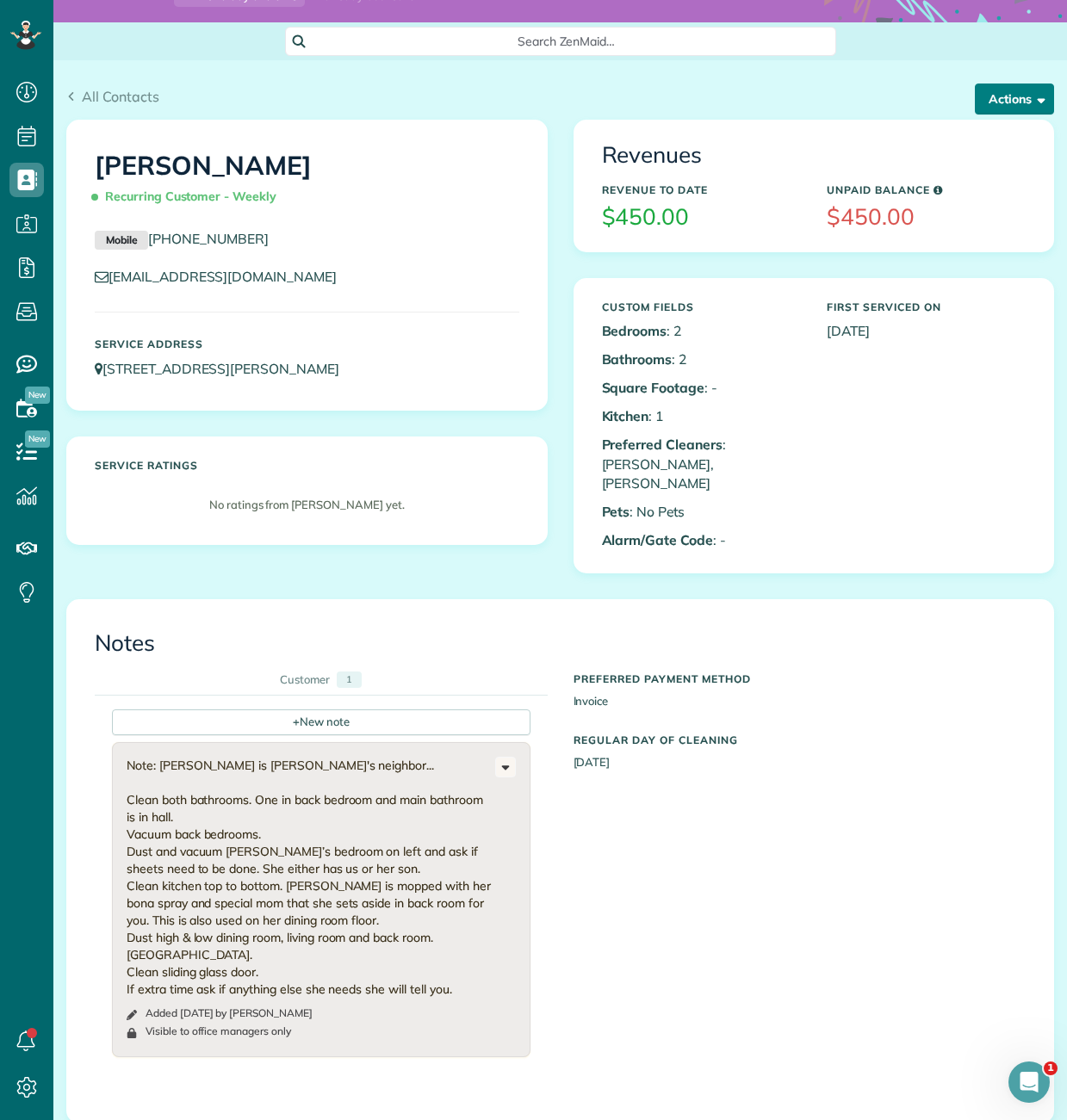
click at [1036, 92] on span "button" at bounding box center [1038, 99] width 13 height 13
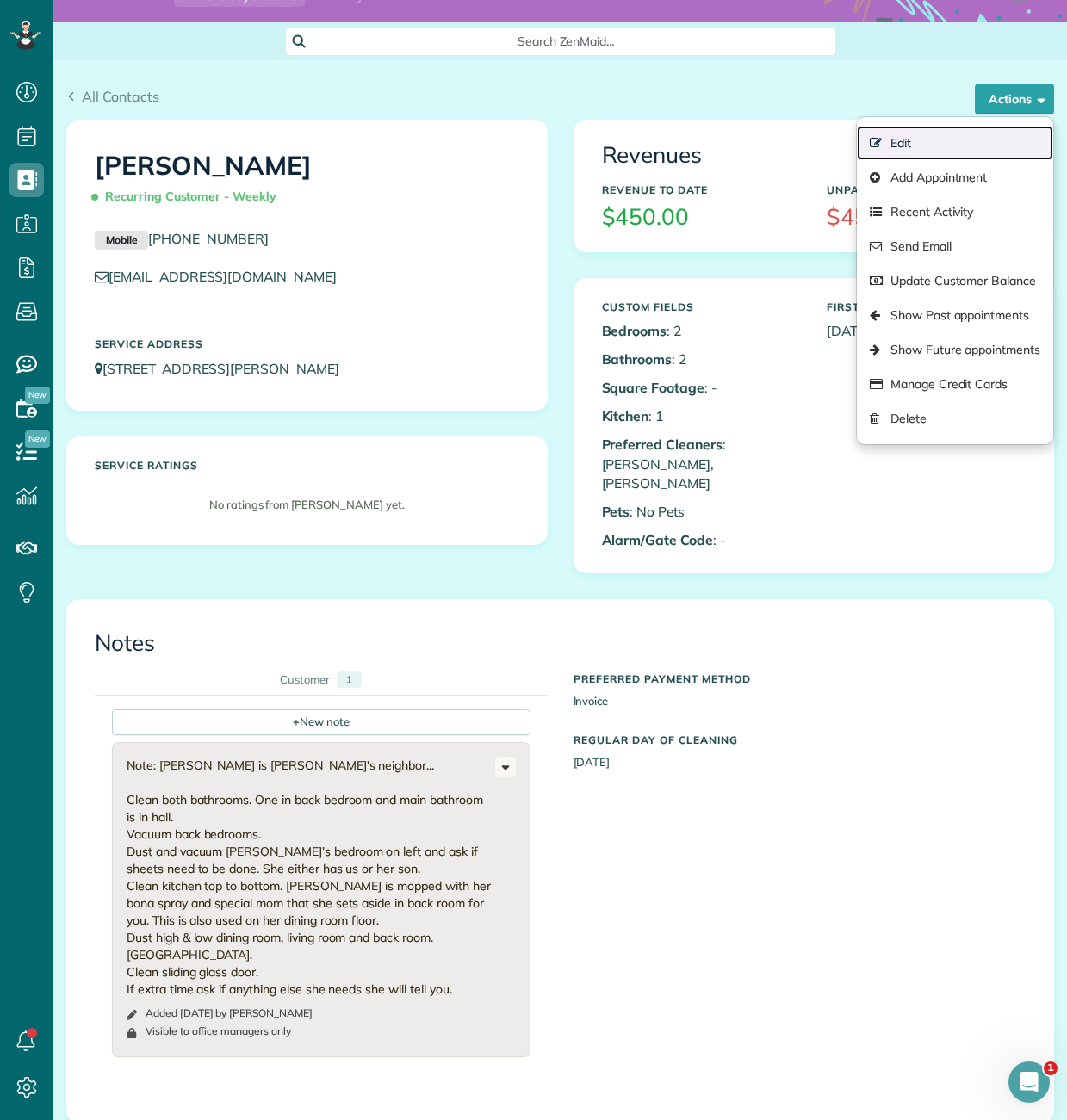
click at [927, 140] on link "Edit" at bounding box center [954, 142] width 196 height 34
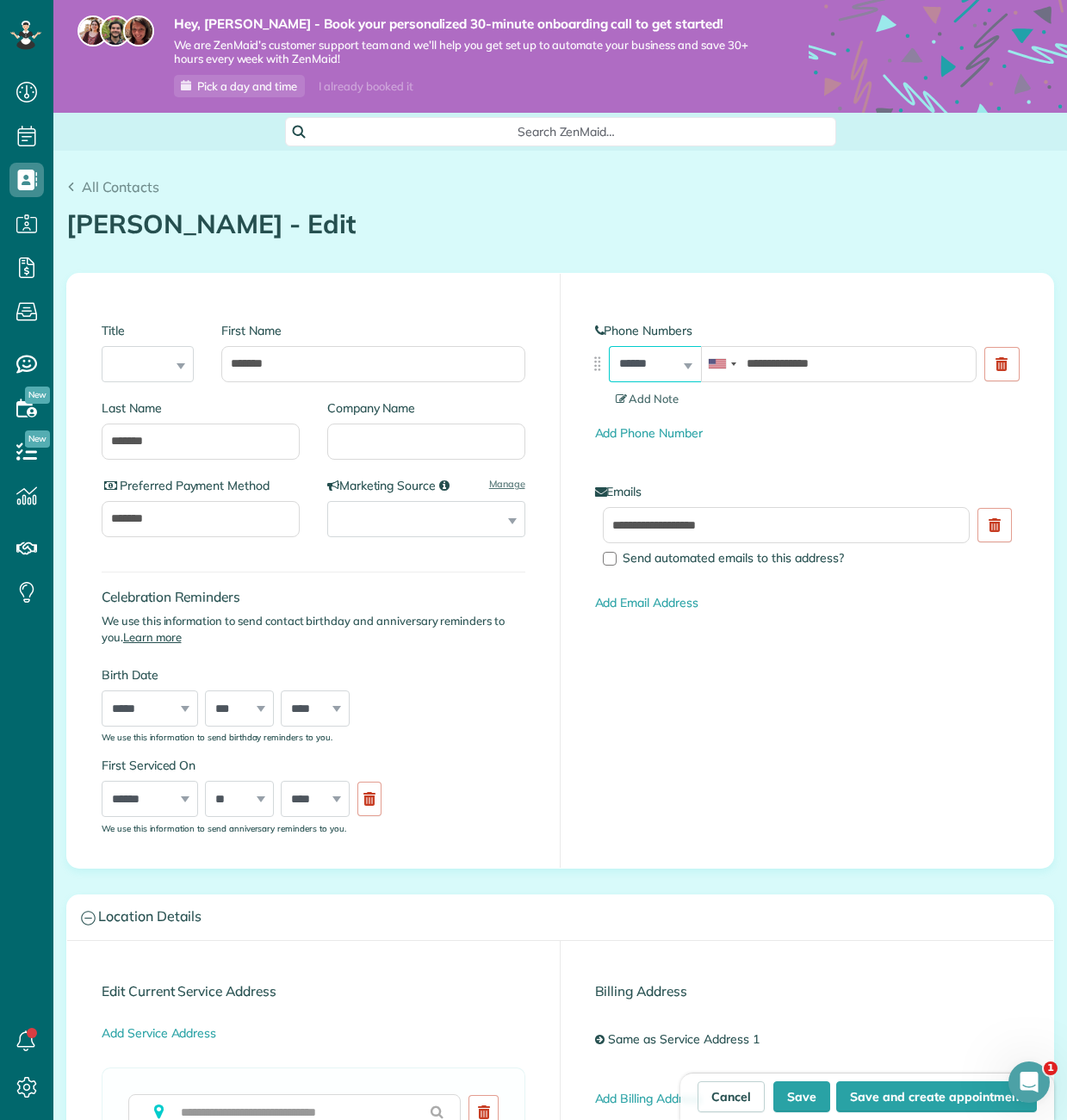
click at [681, 366] on select "**********" at bounding box center [655, 364] width 92 height 36
select select "****"
click at [609, 346] on select "**********" at bounding box center [655, 364] width 92 height 36
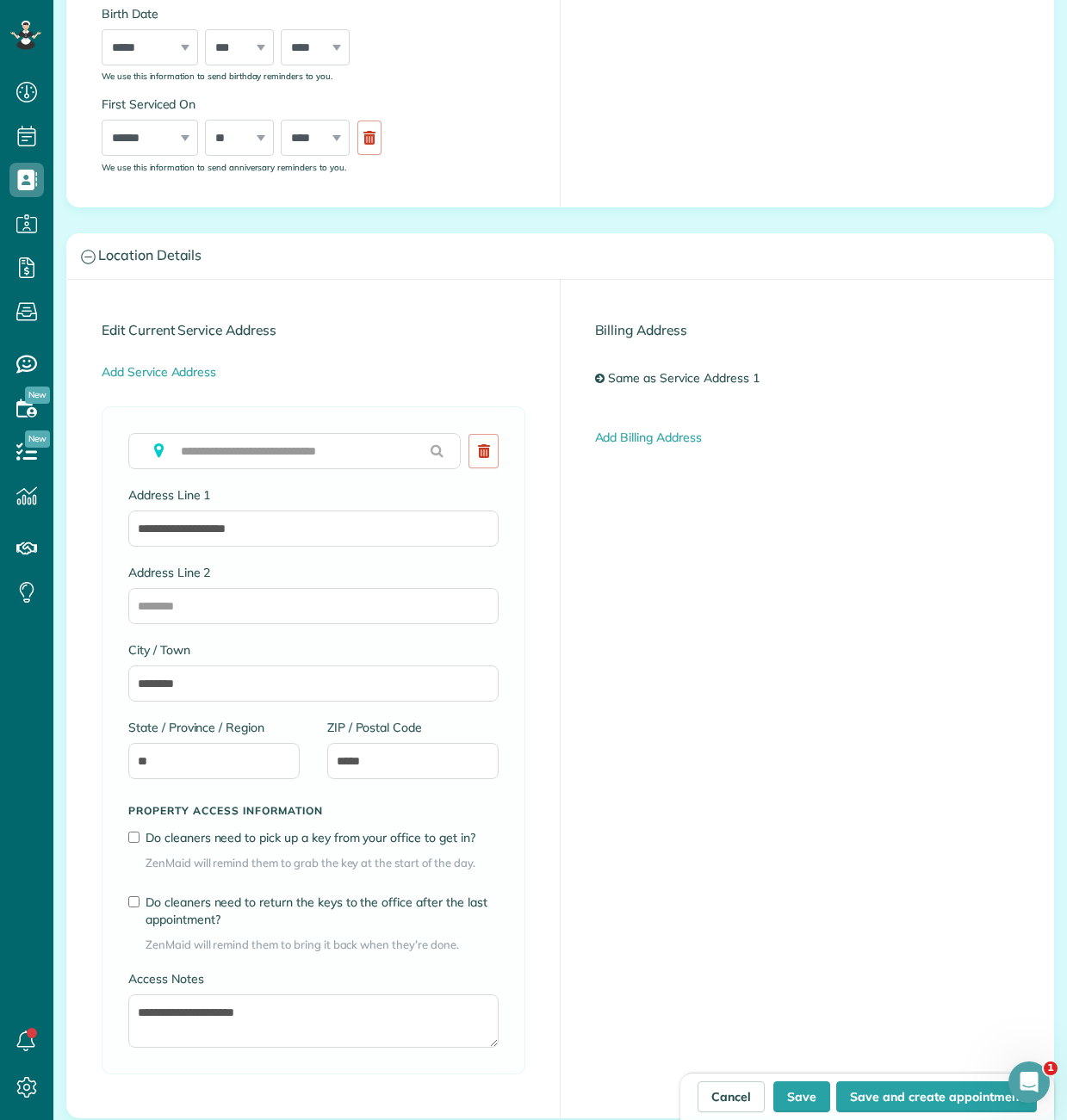
scroll to position [664, 0]
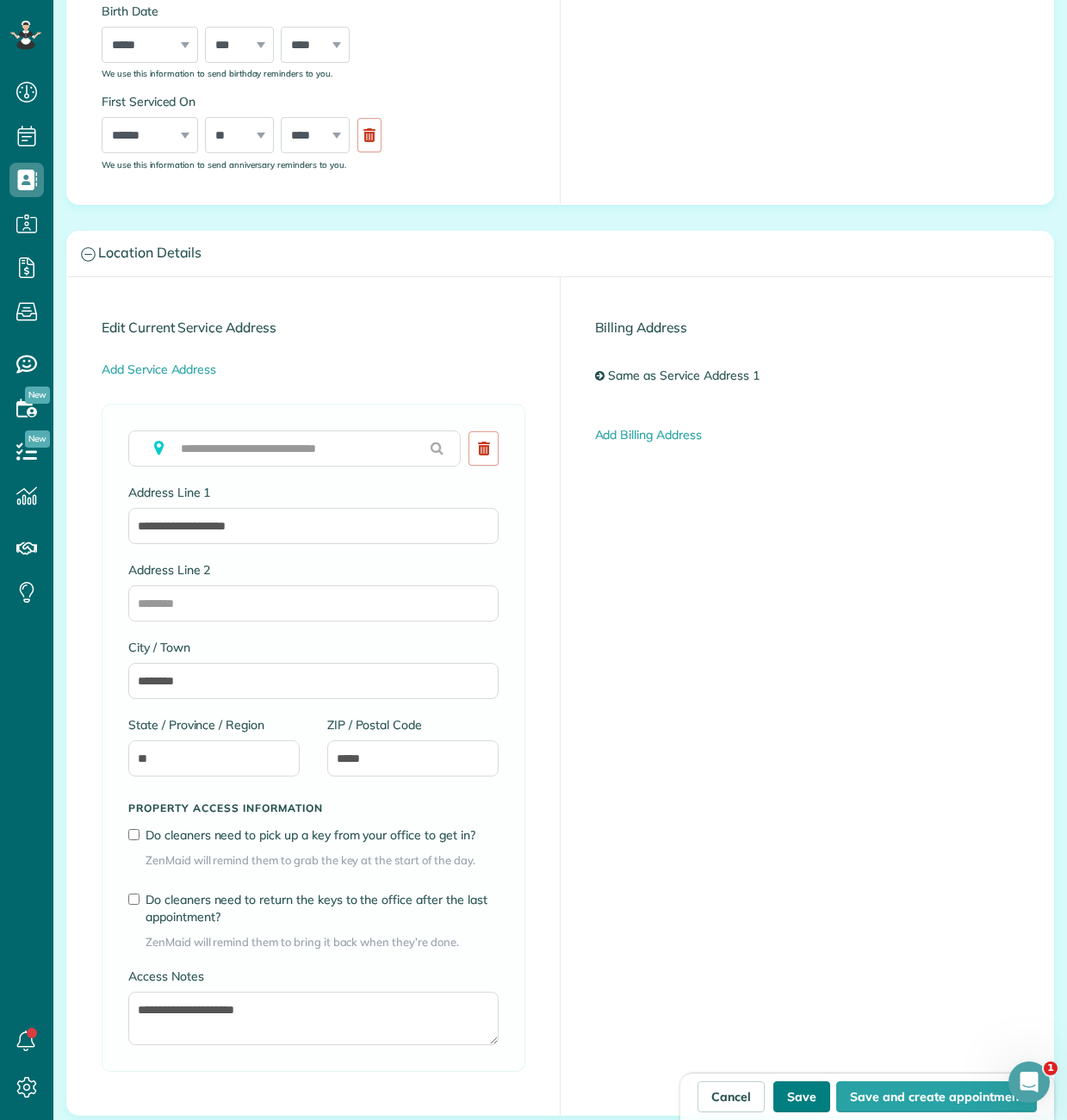
click at [789, 1097] on button "Save" at bounding box center [802, 1097] width 57 height 31
type input "**********"
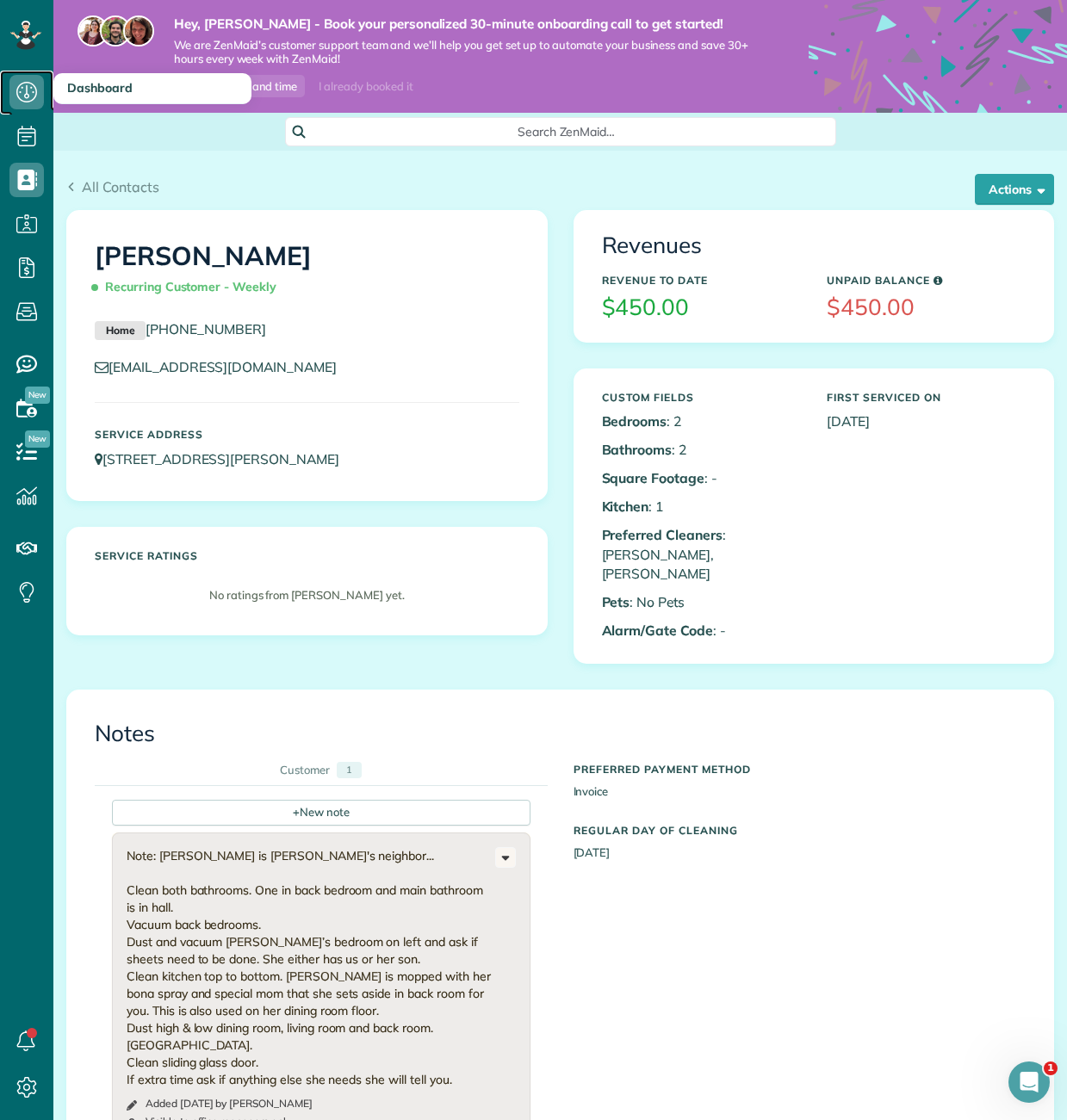
click at [24, 95] on use at bounding box center [27, 92] width 21 height 21
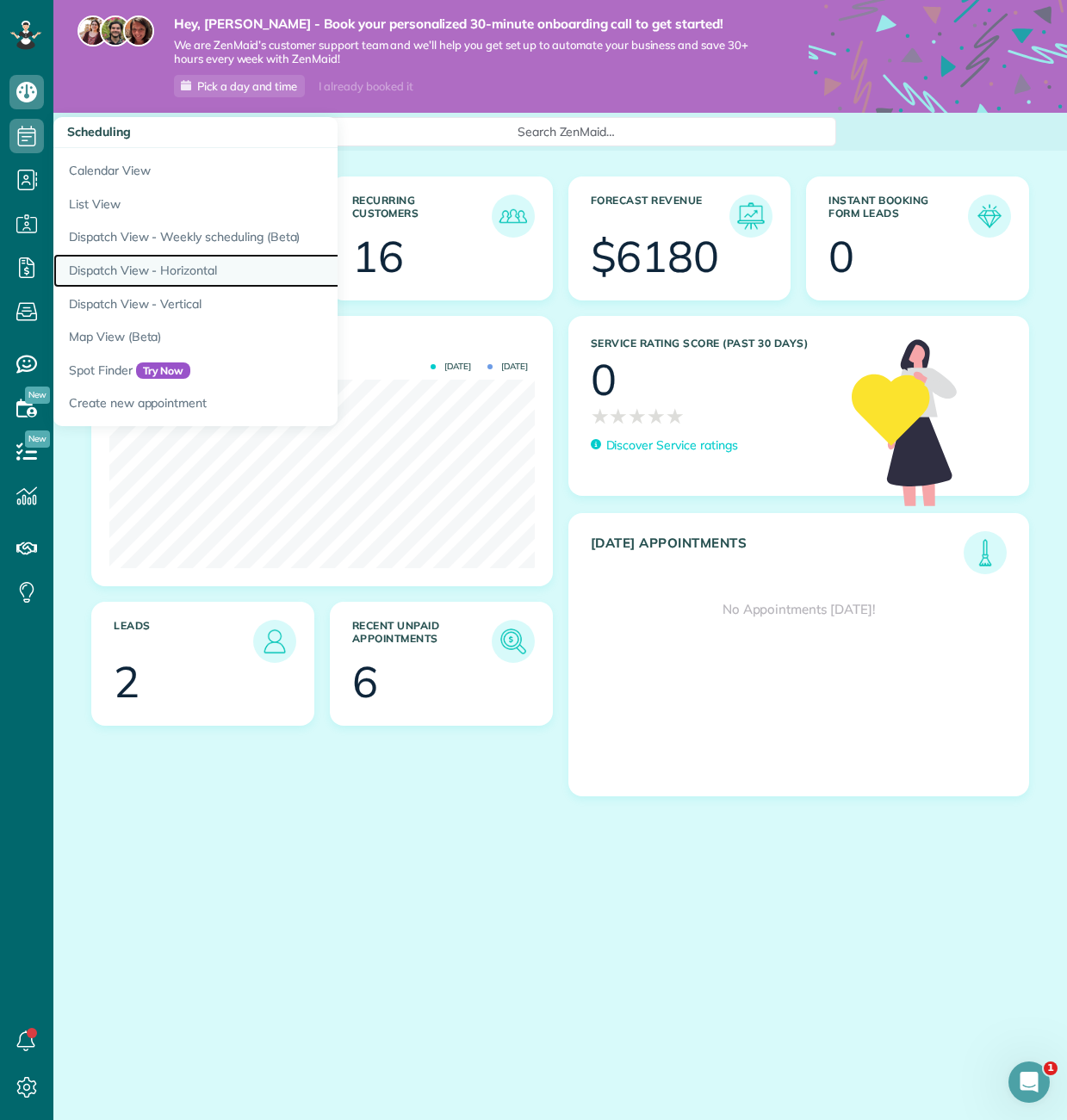
click at [131, 272] on link "Dispatch View - Horizontal" at bounding box center [269, 270] width 431 height 34
